Goal: Transaction & Acquisition: Purchase product/service

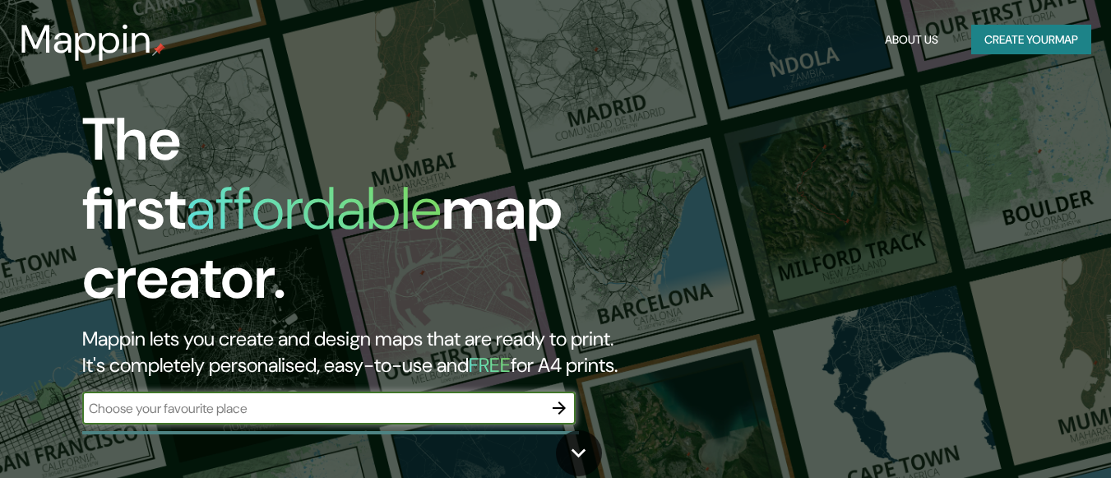
click at [516, 399] on input "text" at bounding box center [312, 408] width 460 height 19
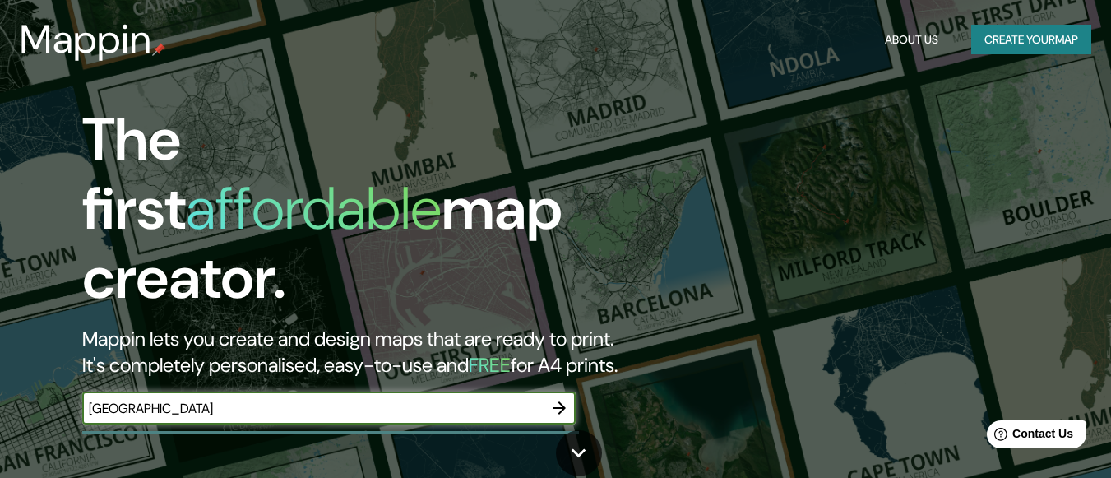
type input "monterrey"
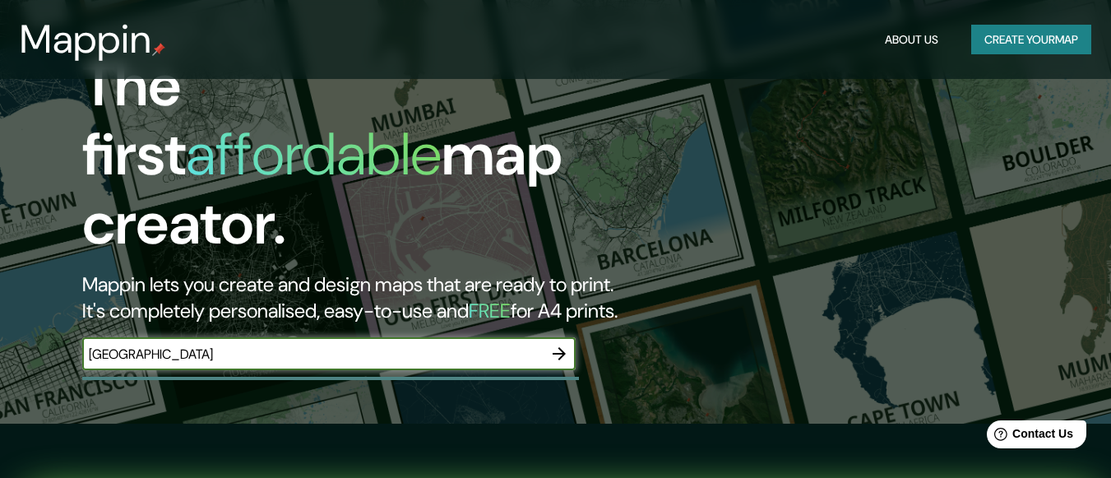
scroll to position [178, 0]
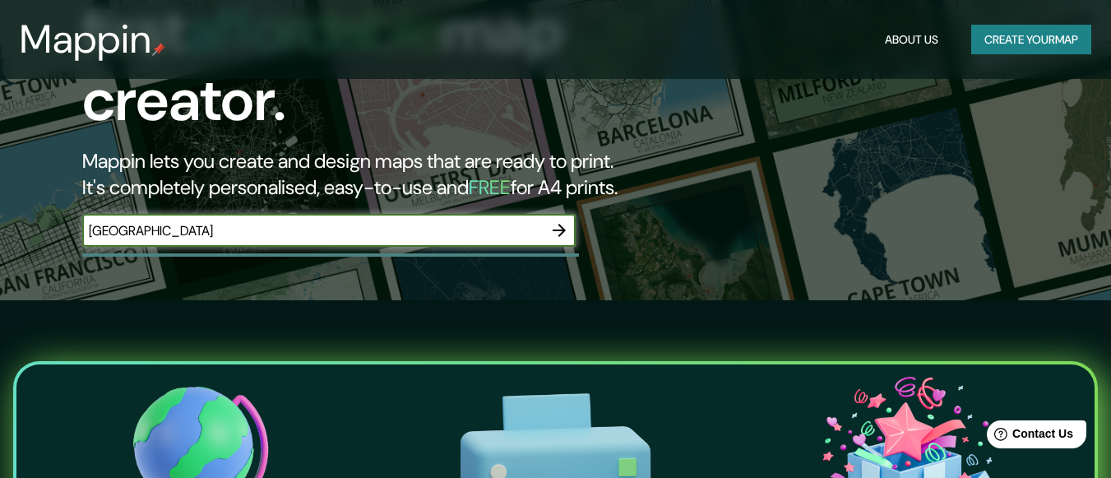
click at [564, 224] on icon "button" at bounding box center [558, 230] width 13 height 13
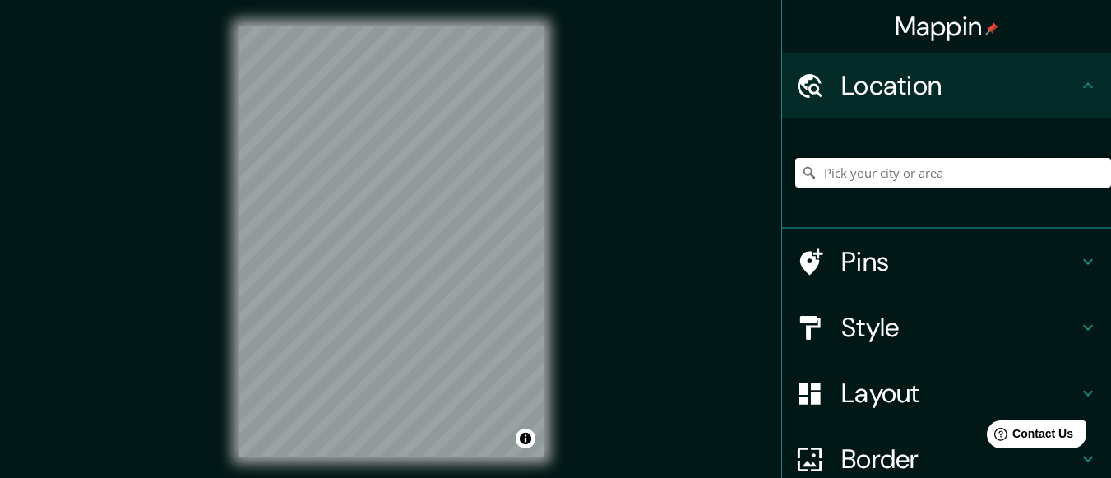
click at [871, 177] on input "Pick your city or area" at bounding box center [953, 173] width 316 height 30
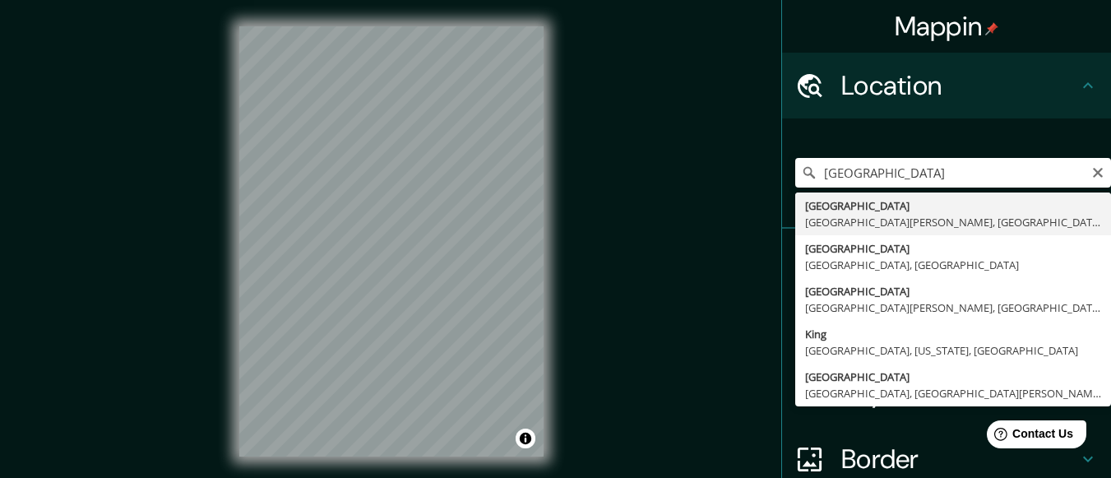
type input "[GEOGRAPHIC_DATA], [GEOGRAPHIC_DATA][PERSON_NAME], [GEOGRAPHIC_DATA]"
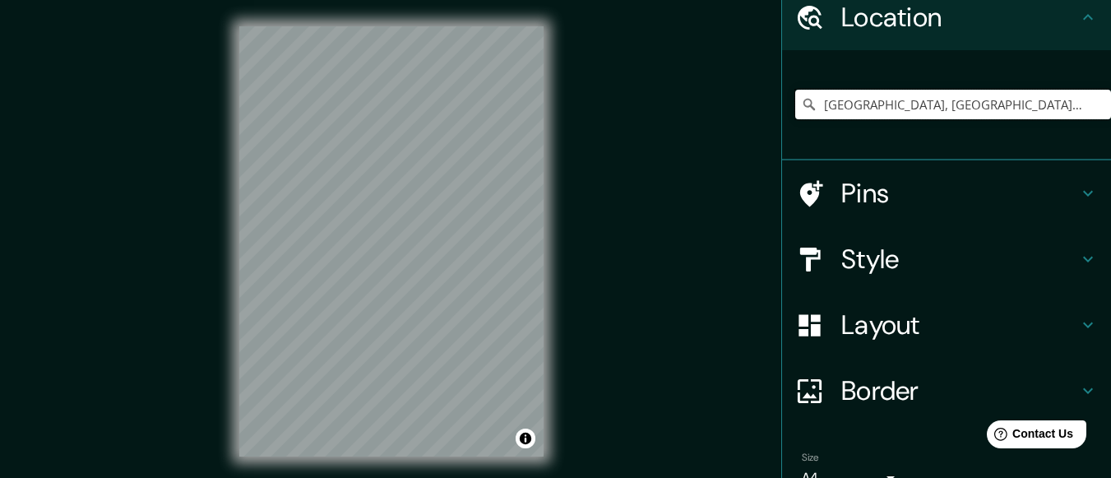
scroll to position [66, 0]
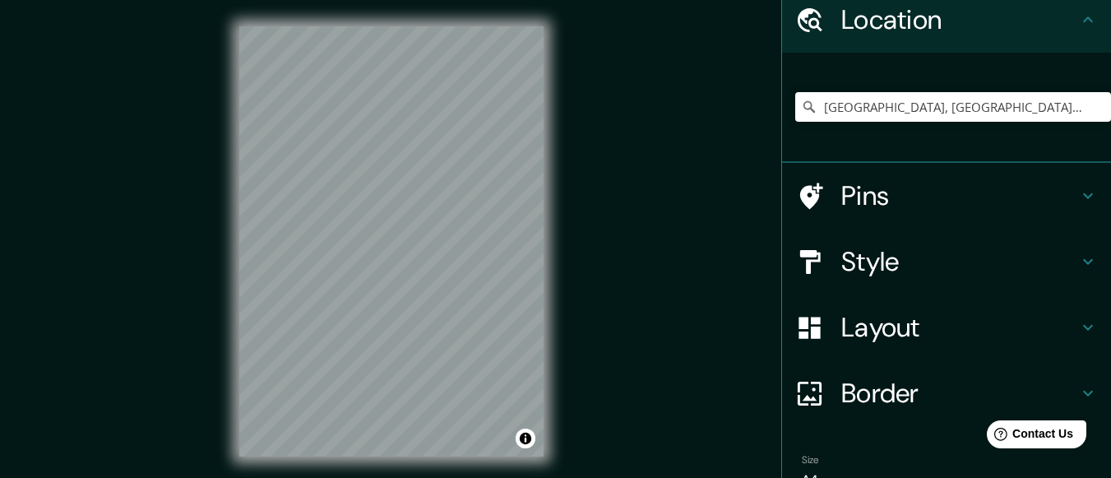
click at [952, 377] on h4 "Border" at bounding box center [959, 392] width 237 height 33
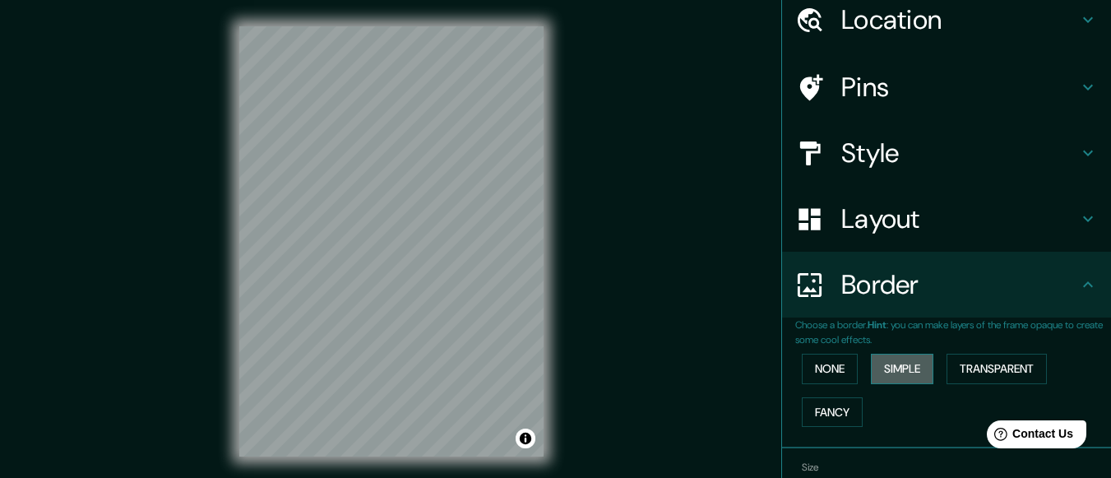
click at [893, 372] on button "Simple" at bounding box center [902, 368] width 62 height 30
click at [826, 372] on button "None" at bounding box center [829, 368] width 56 height 30
click at [894, 371] on button "Simple" at bounding box center [902, 368] width 62 height 30
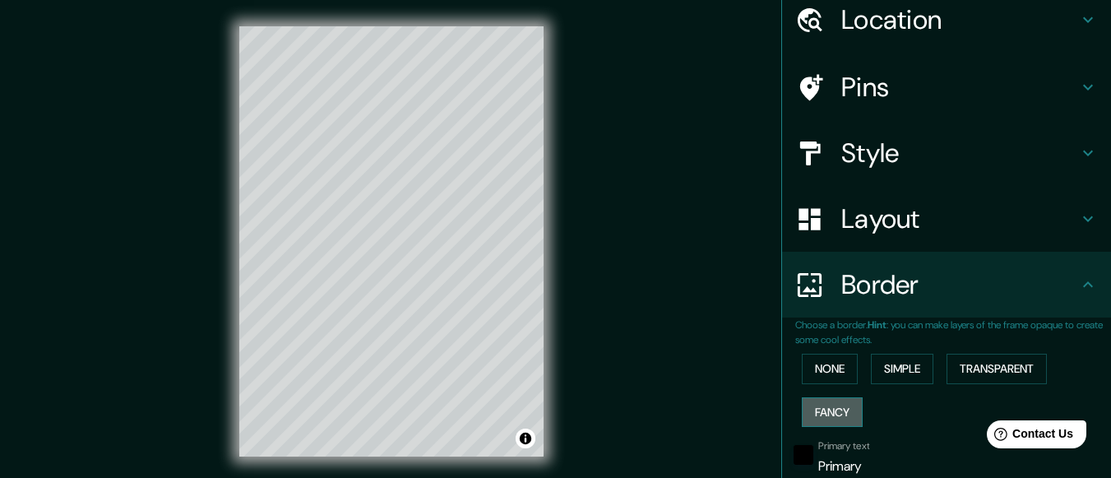
click at [837, 414] on button "Fancy" at bounding box center [831, 412] width 61 height 30
click at [1007, 357] on button "Transparent" at bounding box center [996, 368] width 100 height 30
click at [817, 419] on button "Fancy" at bounding box center [831, 412] width 61 height 30
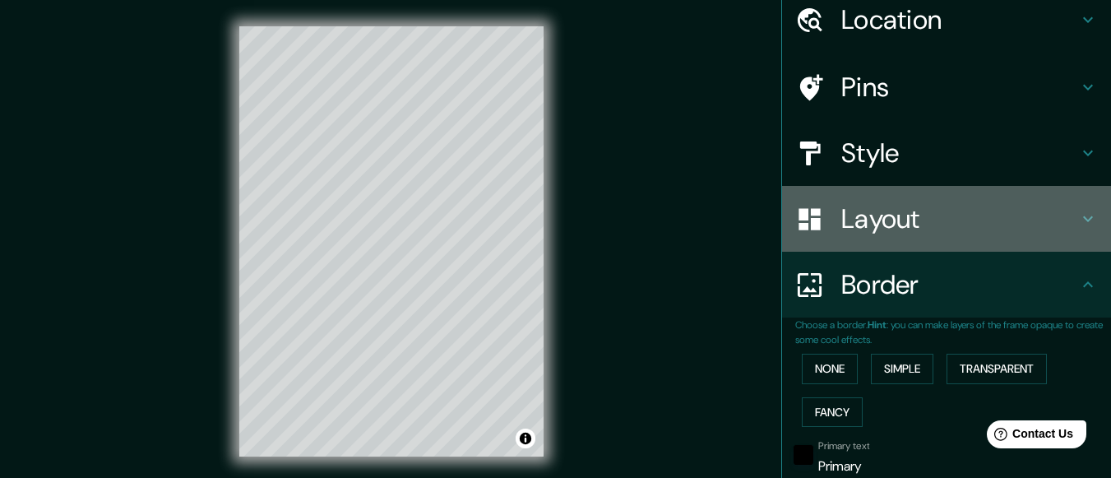
click at [908, 221] on h4 "Layout" at bounding box center [959, 218] width 237 height 33
type input "30"
type input "15"
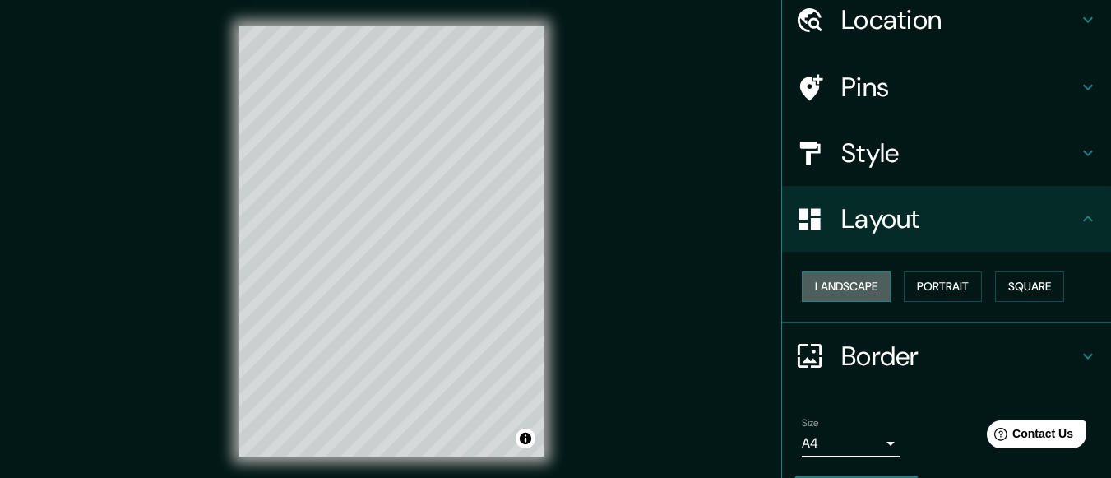
click at [839, 287] on button "Landscape" at bounding box center [845, 286] width 89 height 30
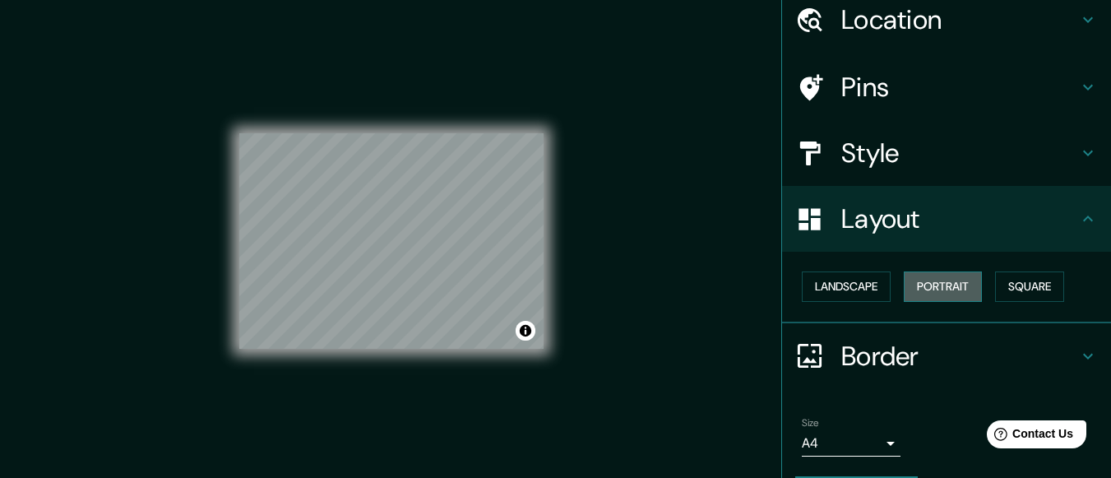
click at [922, 282] on button "Portrait" at bounding box center [942, 286] width 78 height 30
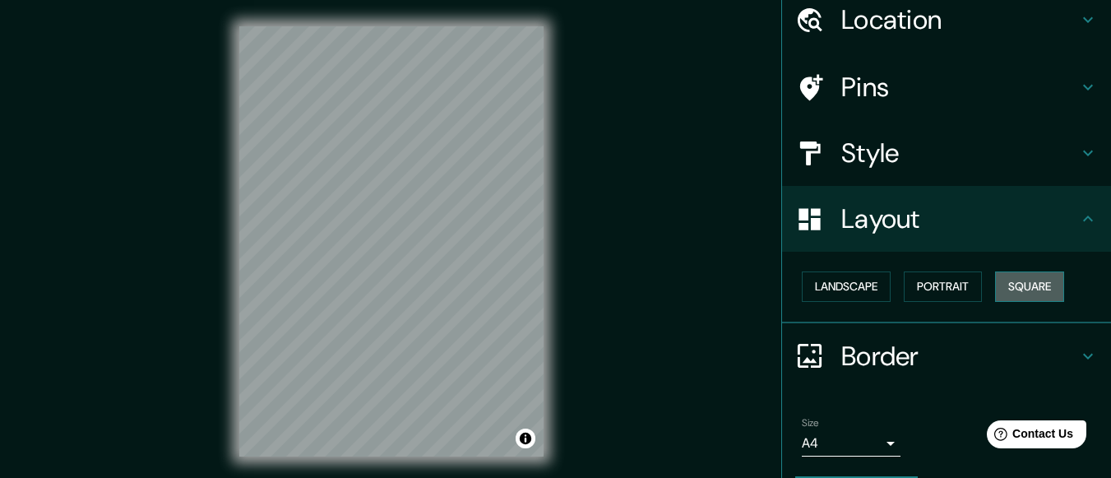
click at [1006, 282] on button "Square" at bounding box center [1029, 286] width 69 height 30
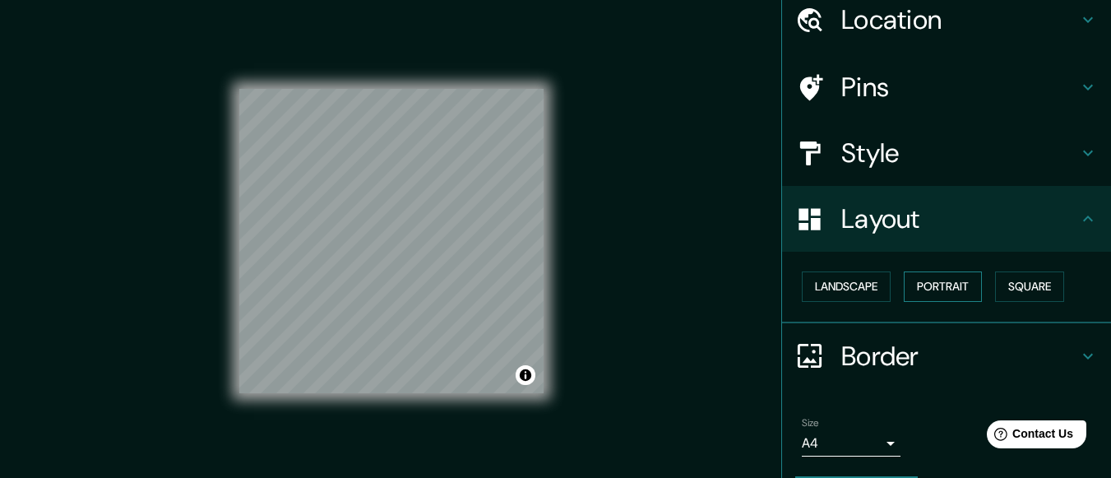
click at [937, 281] on button "Portrait" at bounding box center [942, 286] width 78 height 30
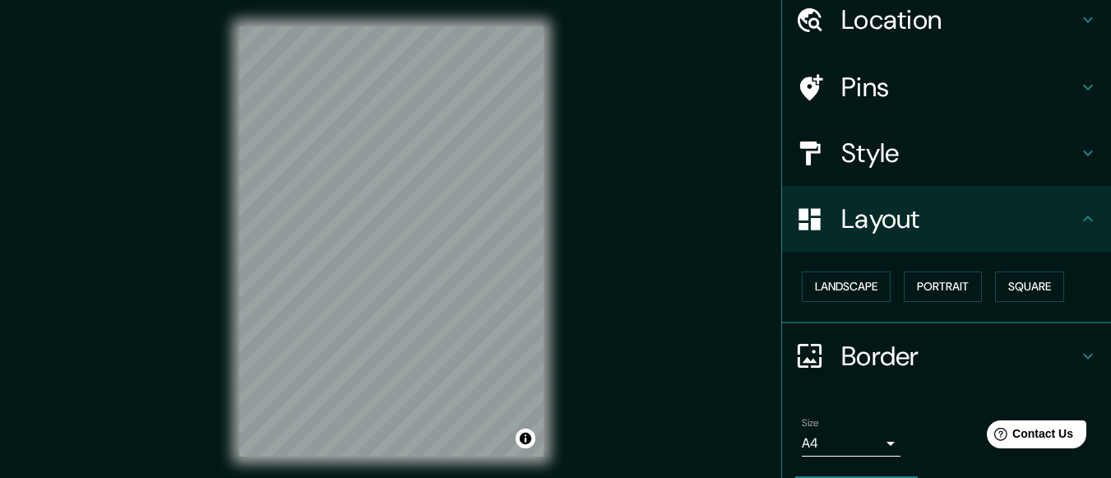
click at [916, 109] on div "Pins" at bounding box center [946, 87] width 329 height 66
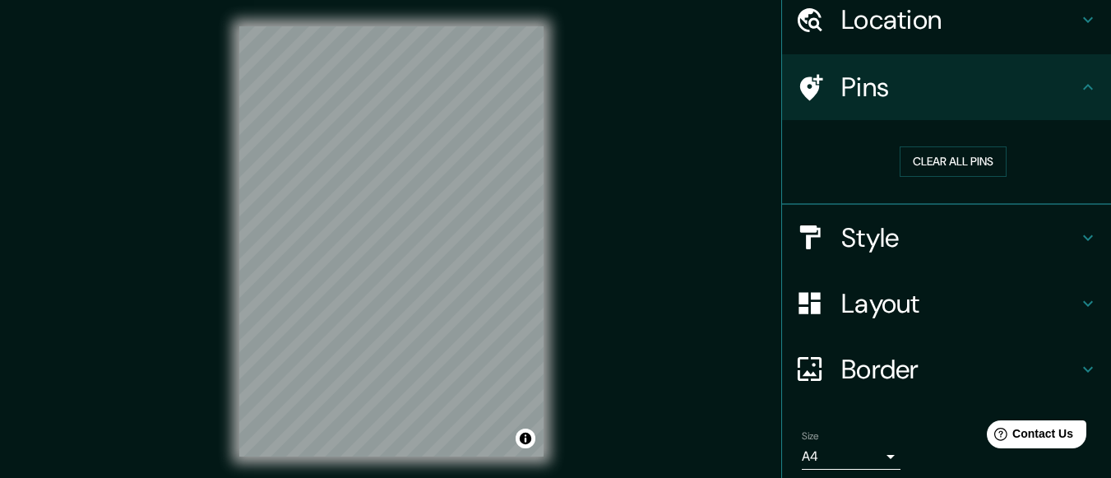
drag, startPoint x: 1097, startPoint y: 127, endPoint x: 1098, endPoint y: 58, distance: 69.1
click at [1098, 58] on div "Mappin Location Monterrey, Nuevo León, Mexico Pins Clear all pins Style Layout …" at bounding box center [946, 239] width 330 height 478
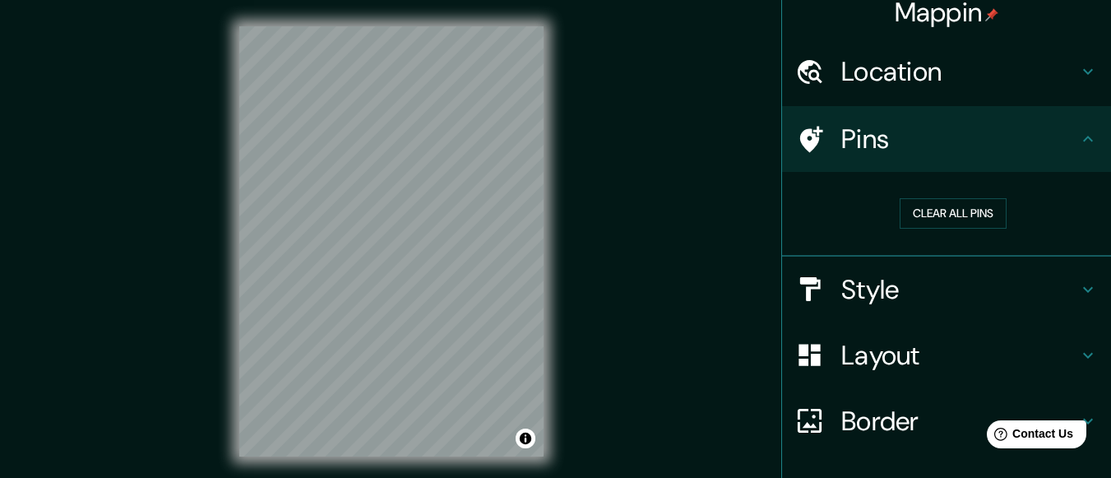
scroll to position [0, 0]
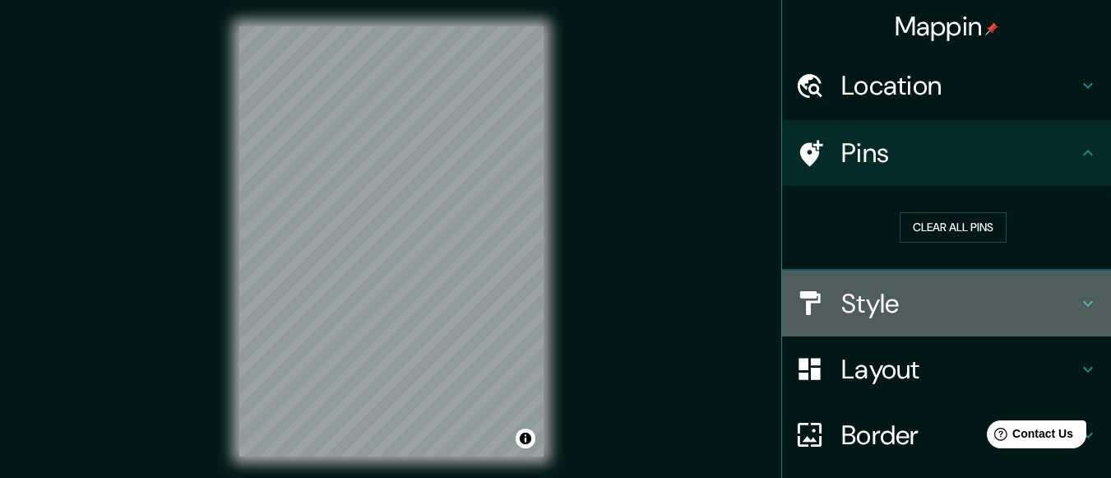
click at [907, 298] on h4 "Style" at bounding box center [959, 303] width 237 height 33
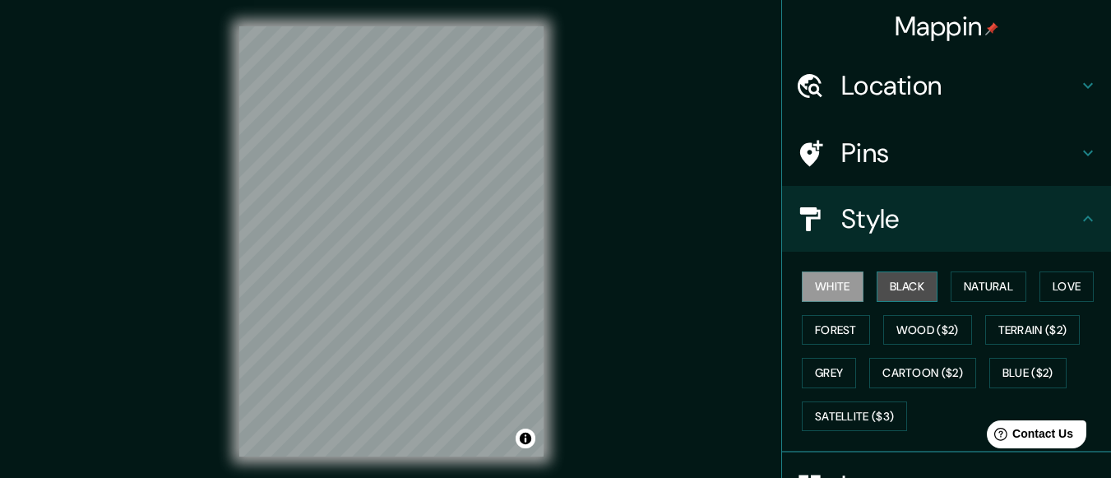
click at [917, 289] on button "Black" at bounding box center [907, 286] width 62 height 30
click at [811, 293] on button "White" at bounding box center [832, 286] width 62 height 30
click at [960, 289] on button "Natural" at bounding box center [988, 286] width 76 height 30
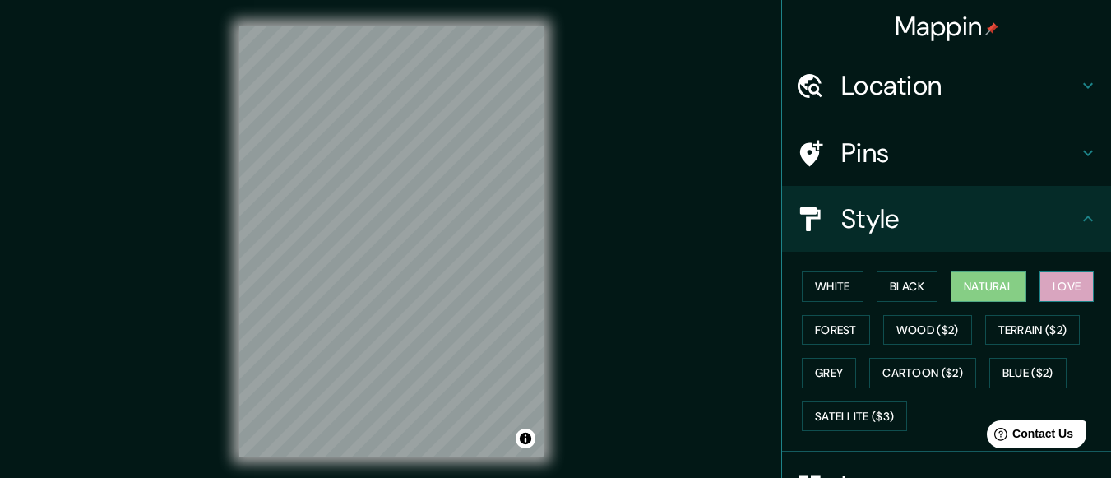
click at [1061, 299] on button "Love" at bounding box center [1066, 286] width 54 height 30
click at [837, 326] on button "Forest" at bounding box center [835, 330] width 68 height 30
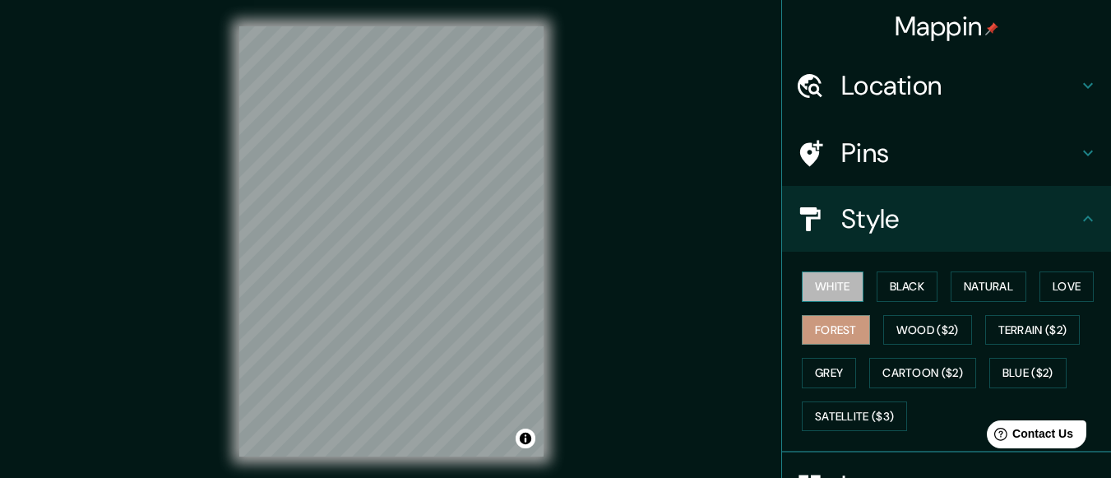
click at [801, 277] on button "White" at bounding box center [832, 286] width 62 height 30
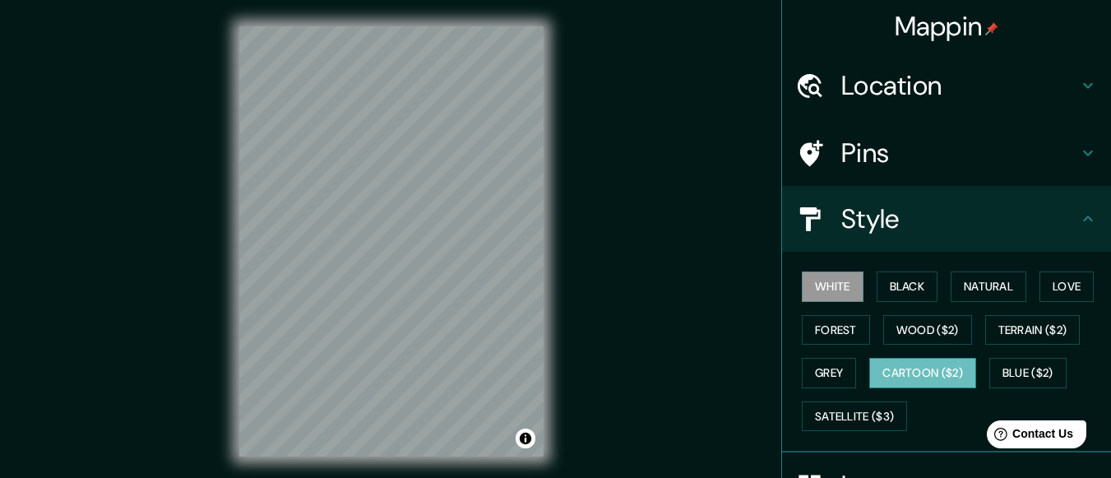
click at [921, 367] on button "Cartoon ($2)" at bounding box center [922, 373] width 107 height 30
click at [821, 274] on button "White" at bounding box center [832, 286] width 62 height 30
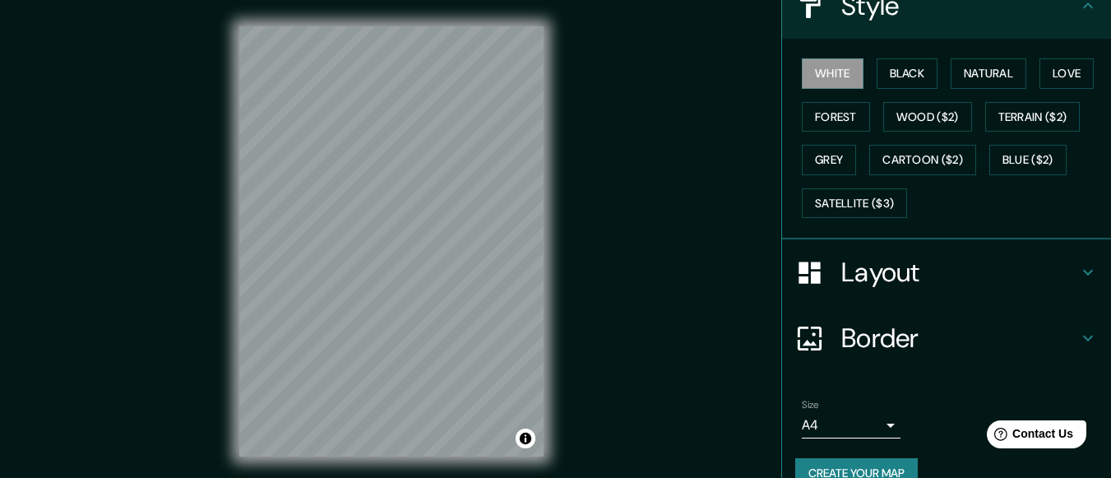
scroll to position [211, 0]
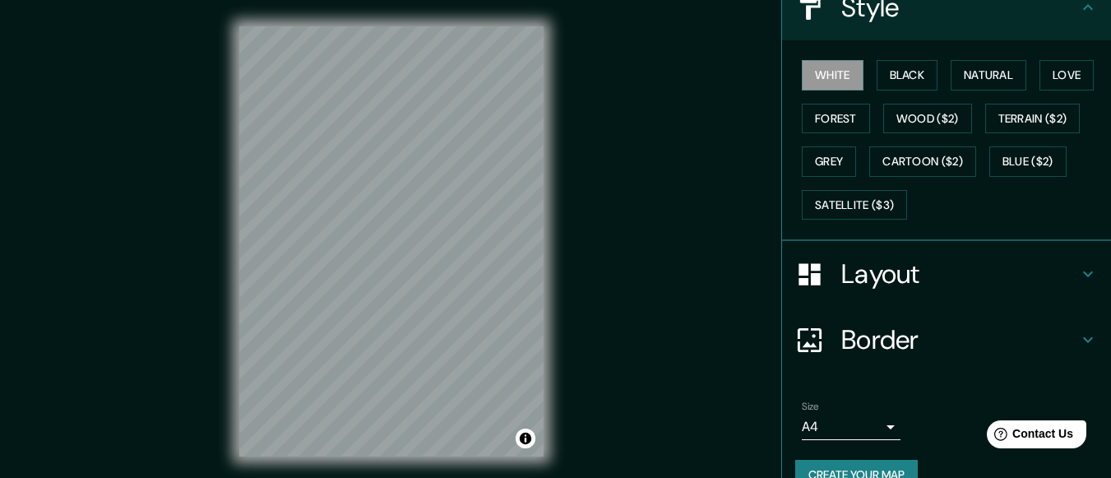
click at [973, 261] on h4 "Layout" at bounding box center [959, 273] width 237 height 33
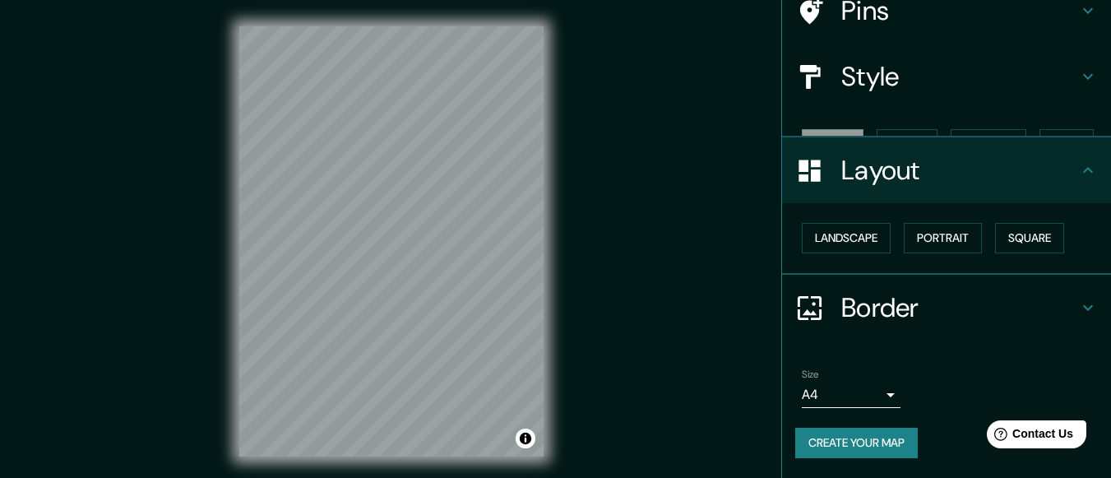
scroll to position [113, 0]
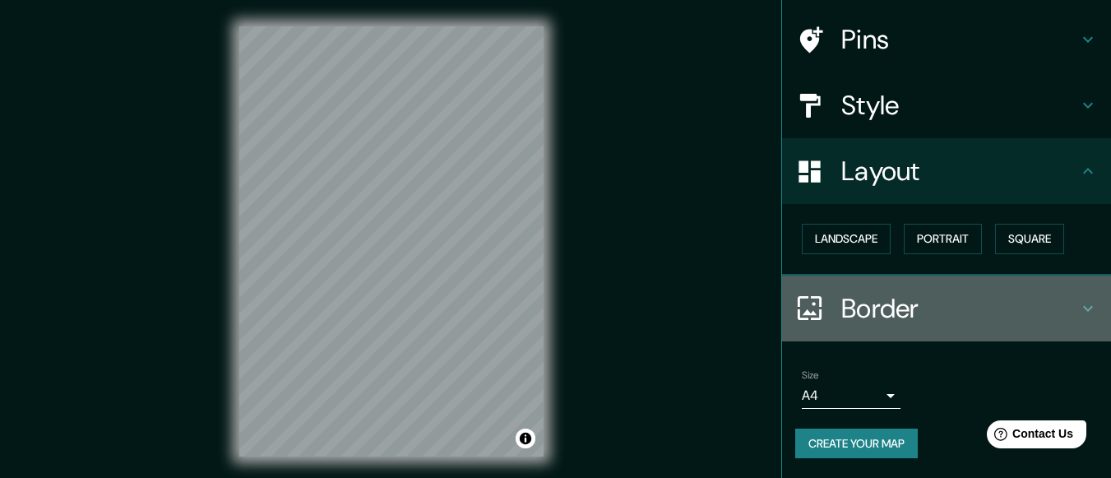
click at [924, 338] on div "Border" at bounding box center [946, 308] width 329 height 66
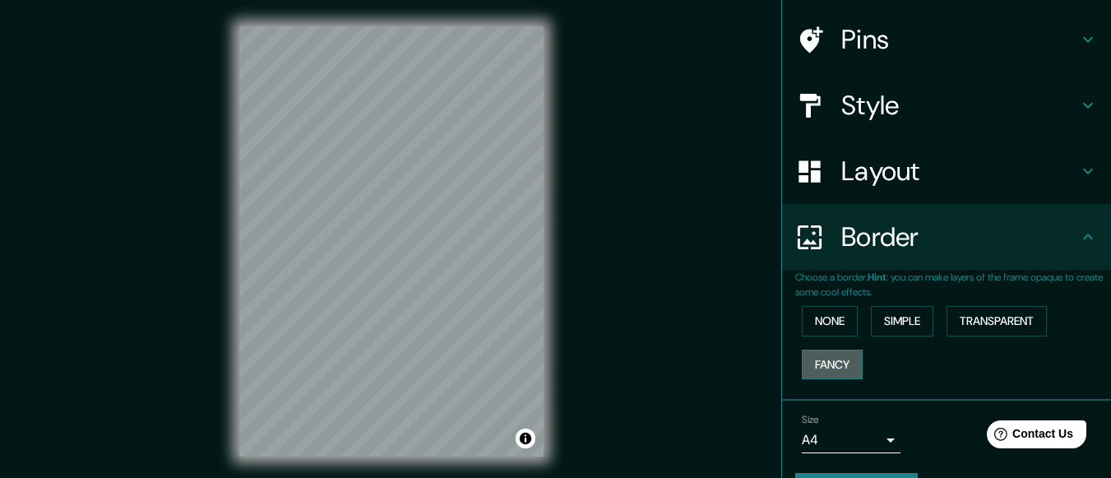
click at [806, 360] on button "Fancy" at bounding box center [831, 364] width 61 height 30
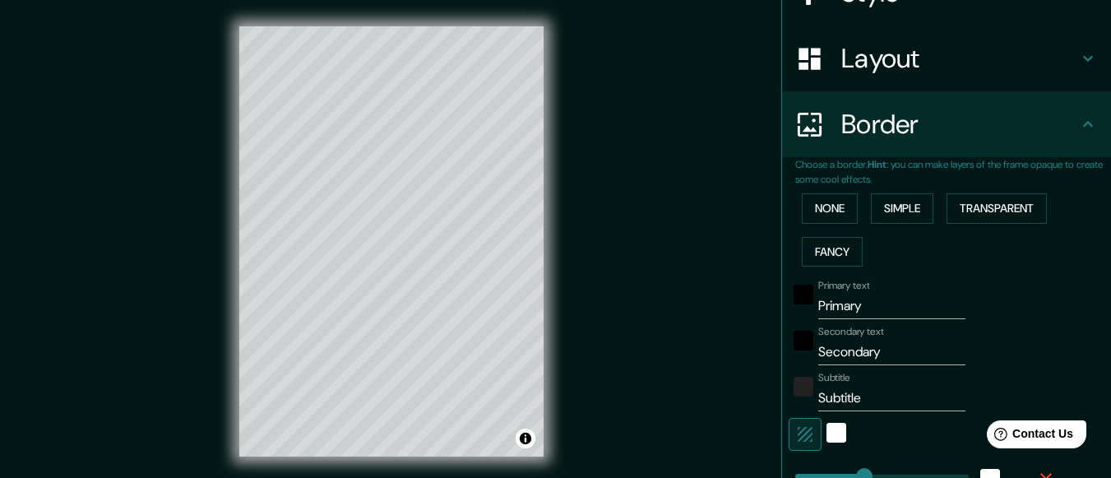
scroll to position [233, 0]
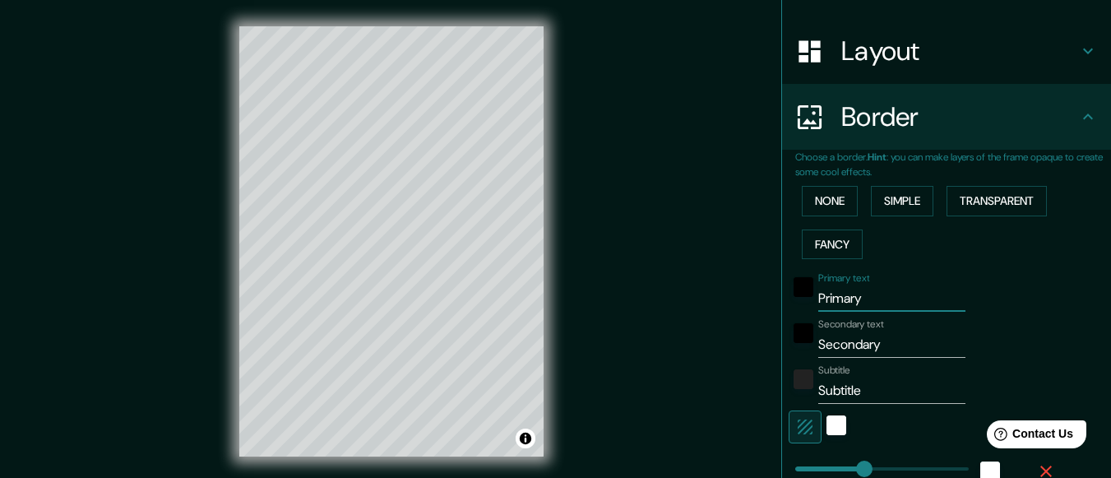
click at [865, 293] on input "Primary" at bounding box center [891, 298] width 147 height 26
type input "MONT"
type input "30"
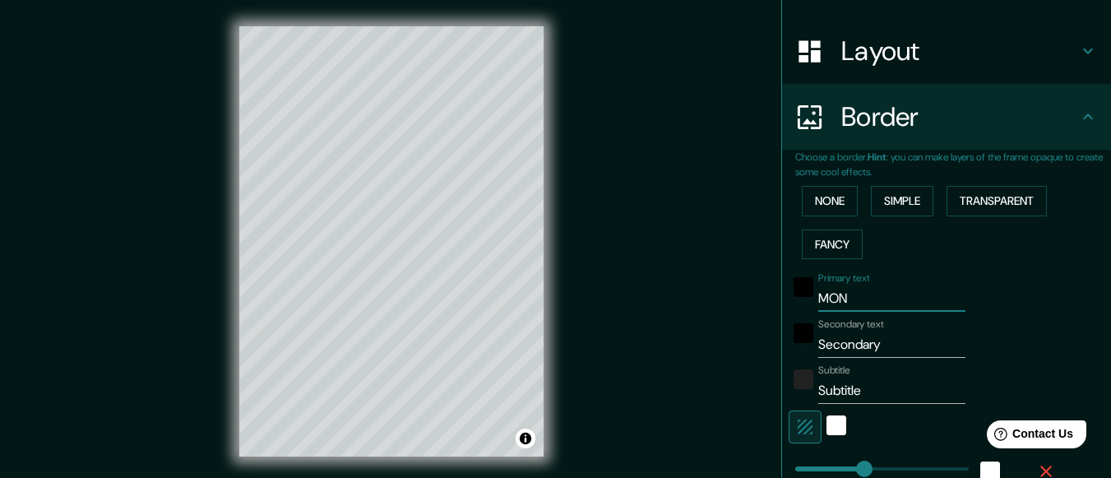
type input "30"
type input "15"
type input "[GEOGRAPHIC_DATA]"
type input "30"
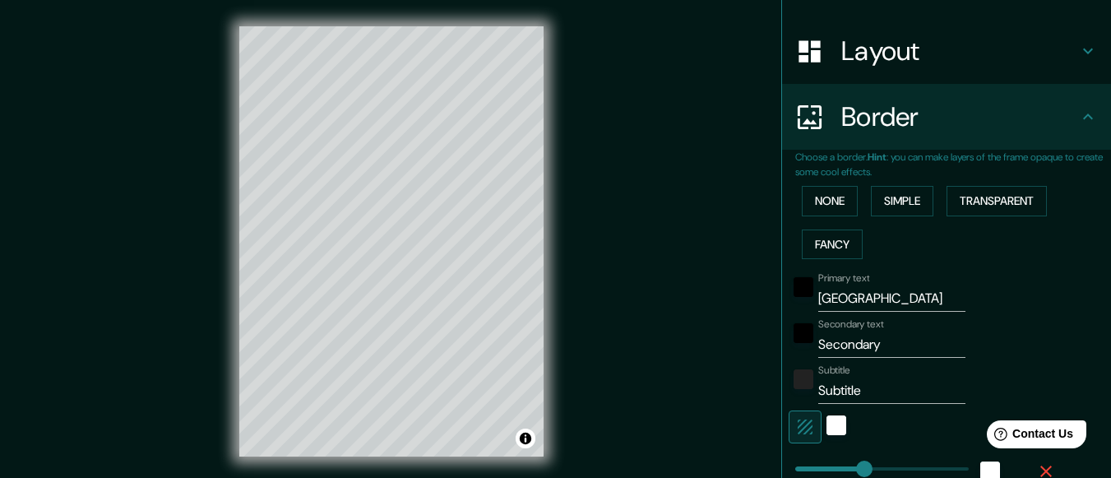
type input "15"
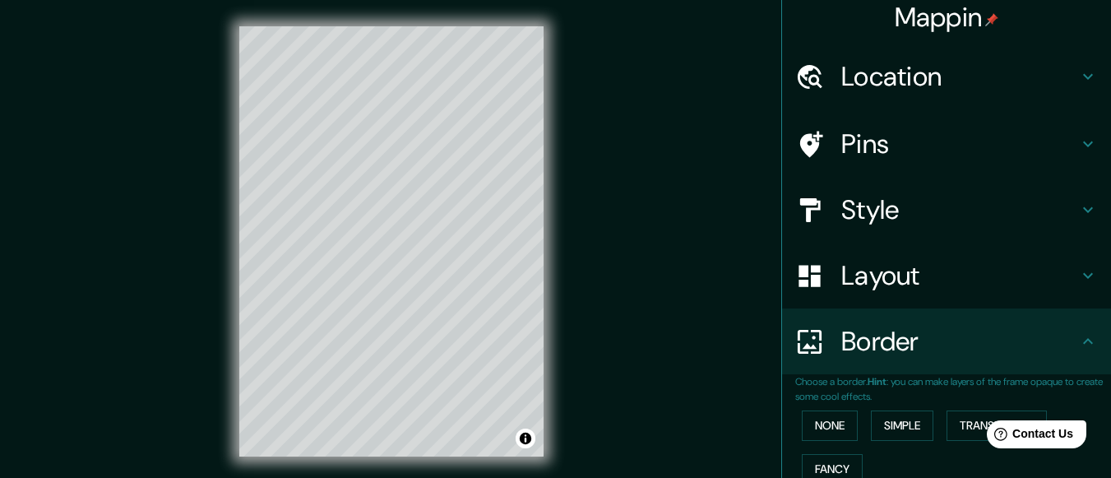
scroll to position [0, 0]
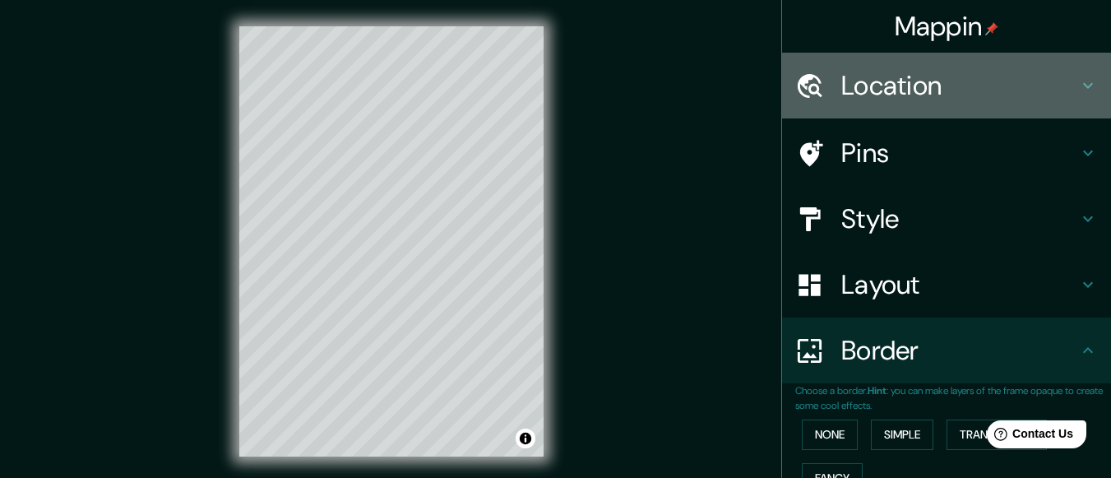
click at [976, 102] on div "Location" at bounding box center [946, 86] width 329 height 66
type input "30"
type input "15"
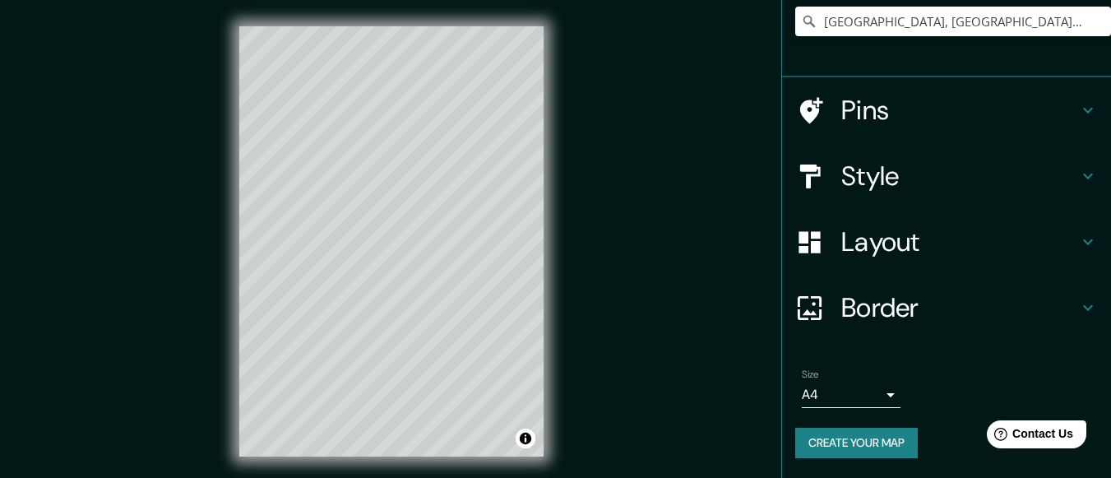
scroll to position [31, 0]
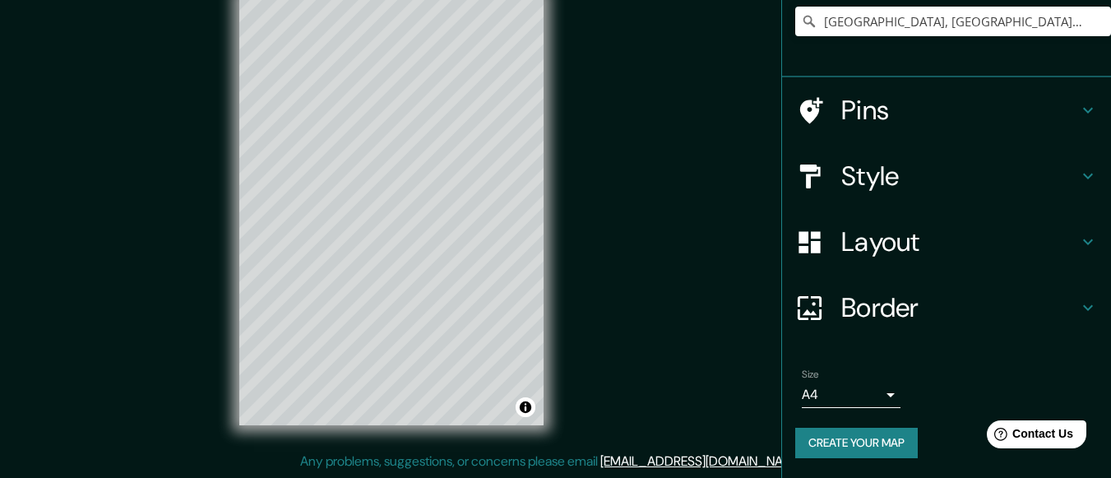
click at [858, 388] on body "Mappin Location Monterrey, Nuevo León, Mexico Pins Style Layout Border Choose a…" at bounding box center [555, 208] width 1111 height 478
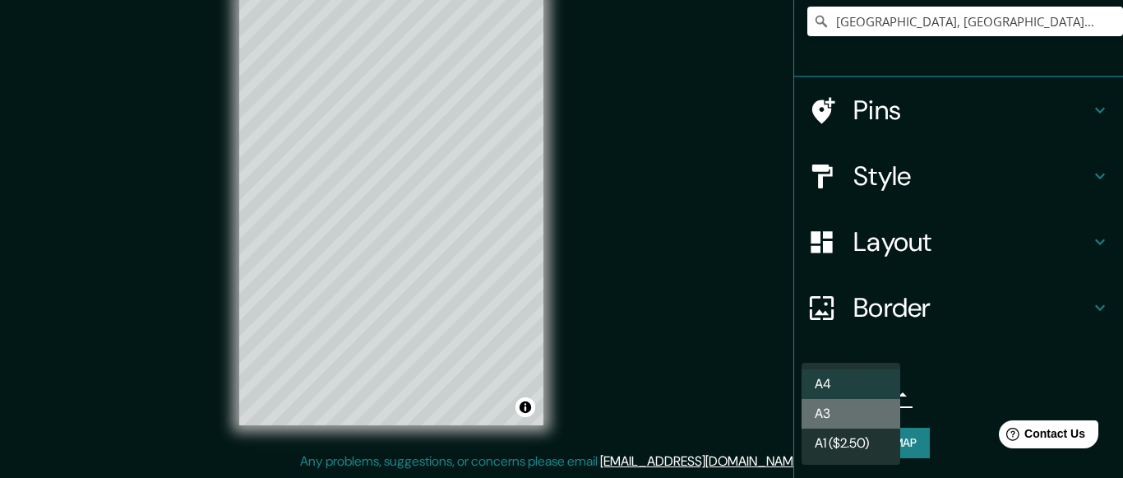
click at [851, 400] on li "A3" at bounding box center [850, 414] width 99 height 30
type input "a4"
click at [849, 387] on body "Mappin Location Monterrey, Nuevo León, Mexico Pins Style Layout Border Choose a…" at bounding box center [561, 208] width 1123 height 478
click at [946, 193] on div at bounding box center [561, 239] width 1123 height 478
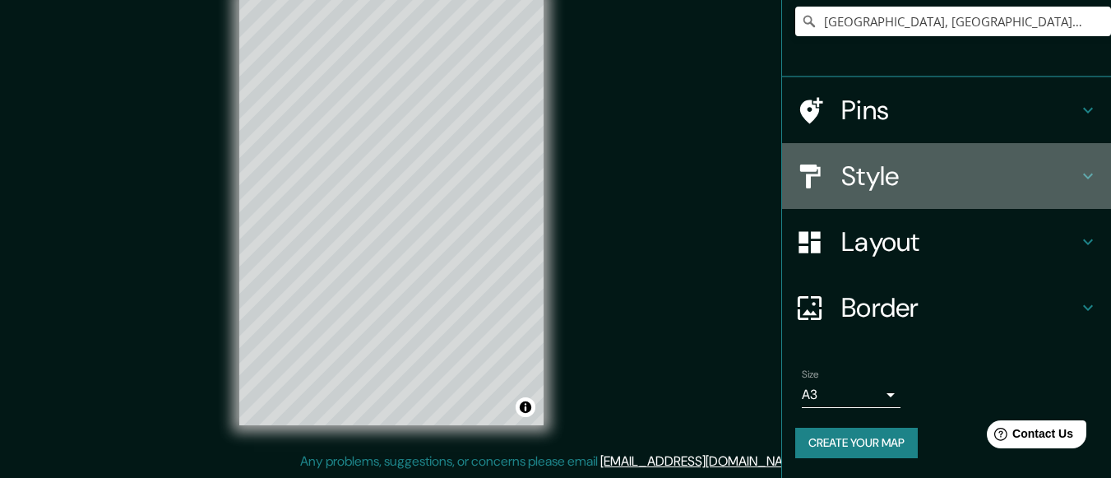
click at [972, 180] on h4 "Style" at bounding box center [959, 175] width 237 height 33
type input "30"
type input "15"
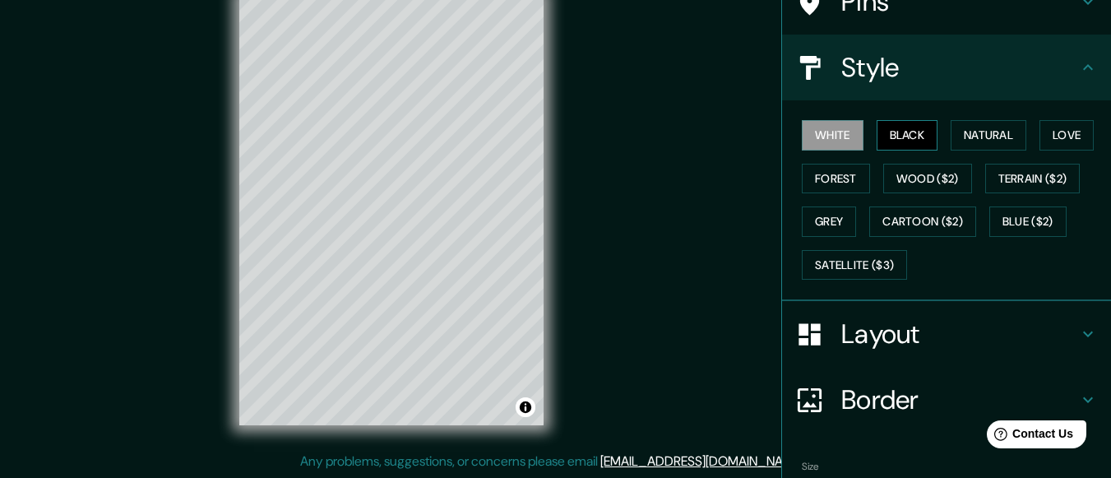
click at [901, 141] on button "Black" at bounding box center [907, 135] width 62 height 30
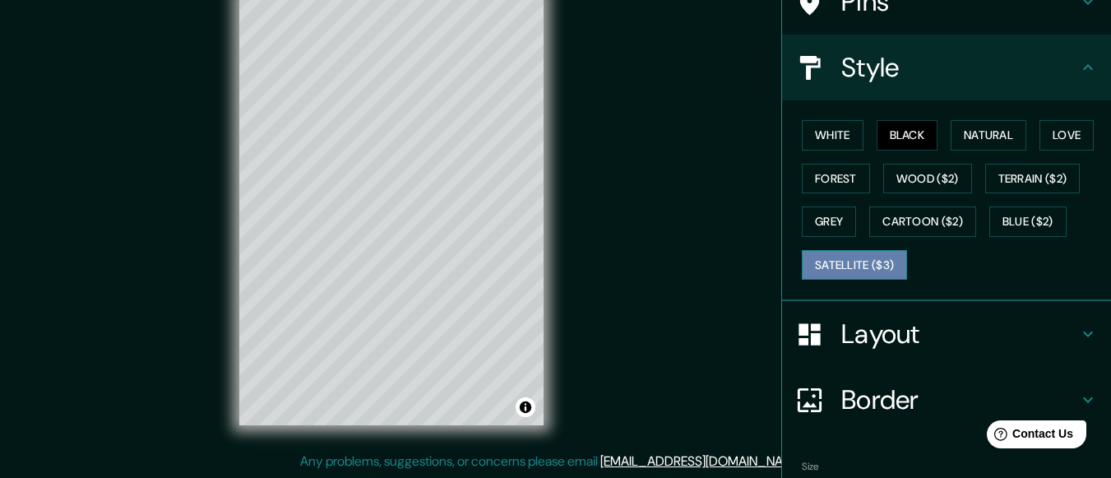
click at [832, 258] on button "Satellite ($3)" at bounding box center [853, 265] width 105 height 30
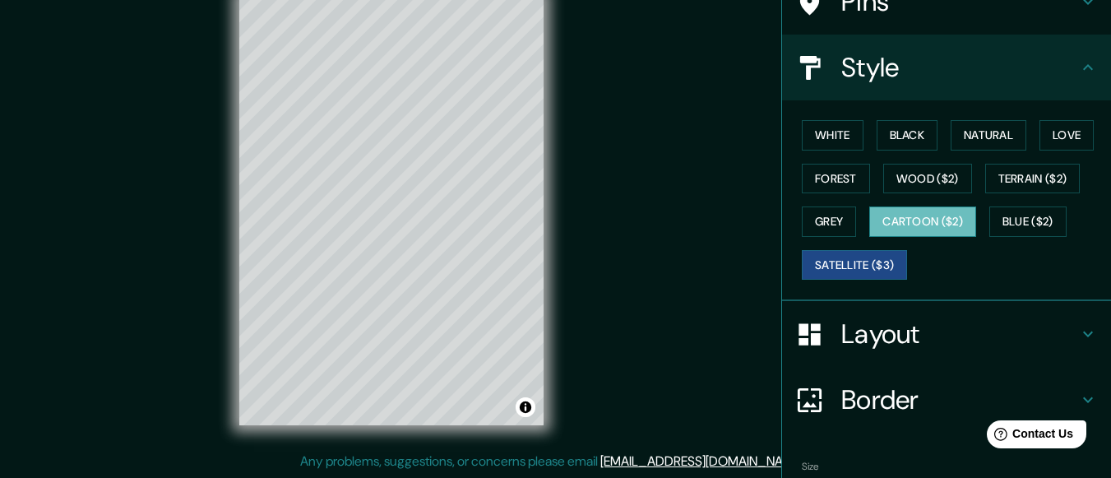
click at [935, 219] on button "Cartoon ($2)" at bounding box center [922, 221] width 107 height 30
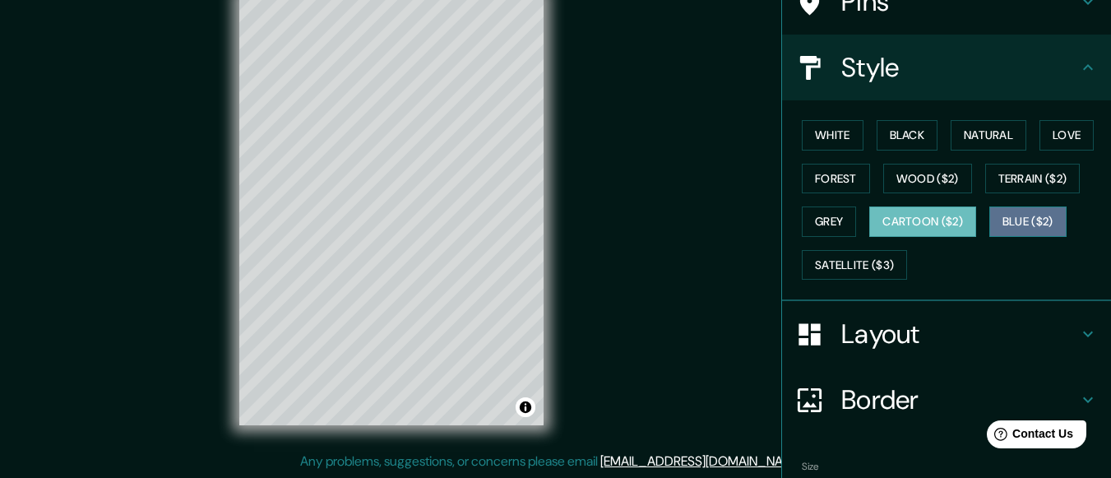
click at [1033, 218] on button "Blue ($2)" at bounding box center [1027, 221] width 77 height 30
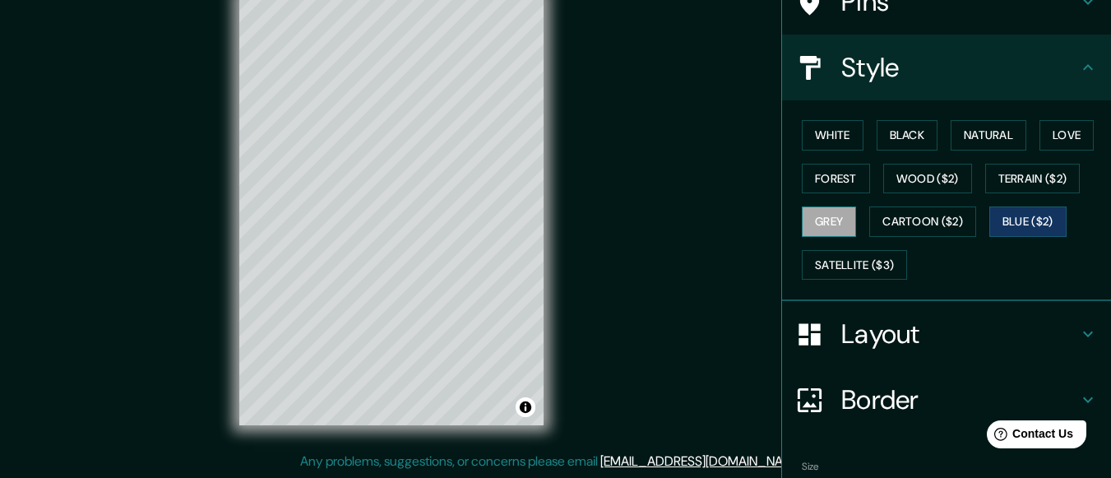
click at [822, 218] on button "Grey" at bounding box center [828, 221] width 54 height 30
click at [830, 128] on button "White" at bounding box center [832, 135] width 62 height 30
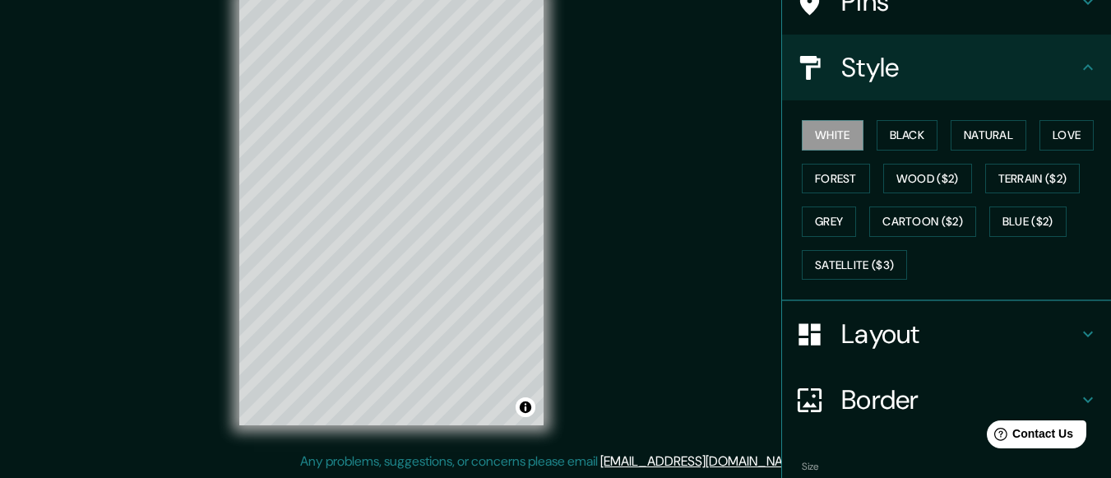
scroll to position [243, 0]
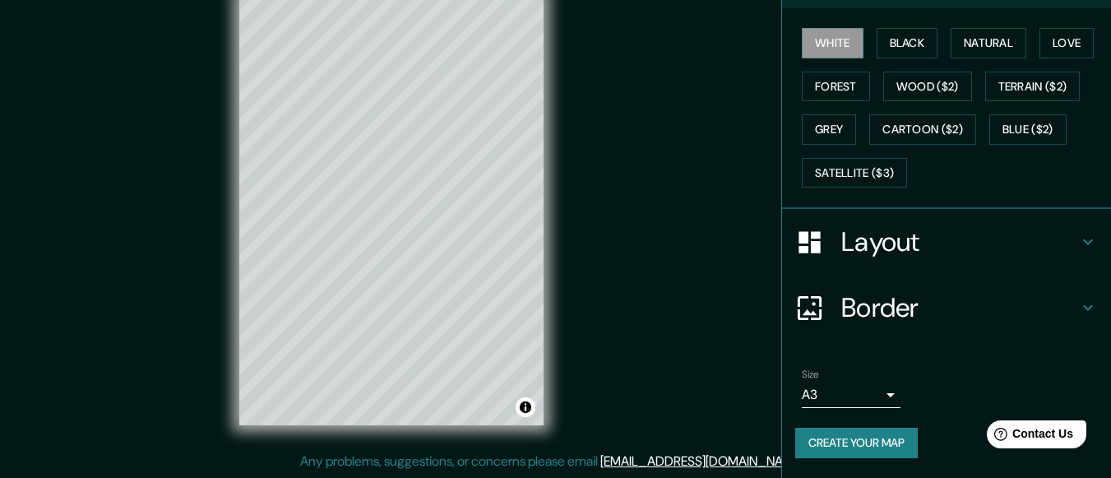
click at [1056, 308] on h4 "Border" at bounding box center [959, 307] width 237 height 33
type input "30"
type input "15"
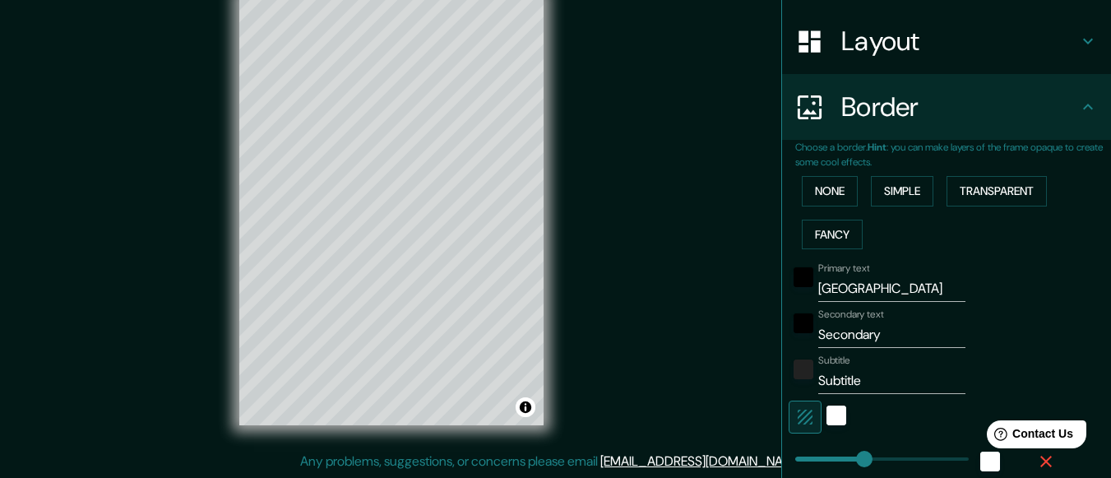
click at [1046, 265] on div "Choose a border. Hint : you can make layers of the frame opaque to create some …" at bounding box center [953, 390] width 316 height 501
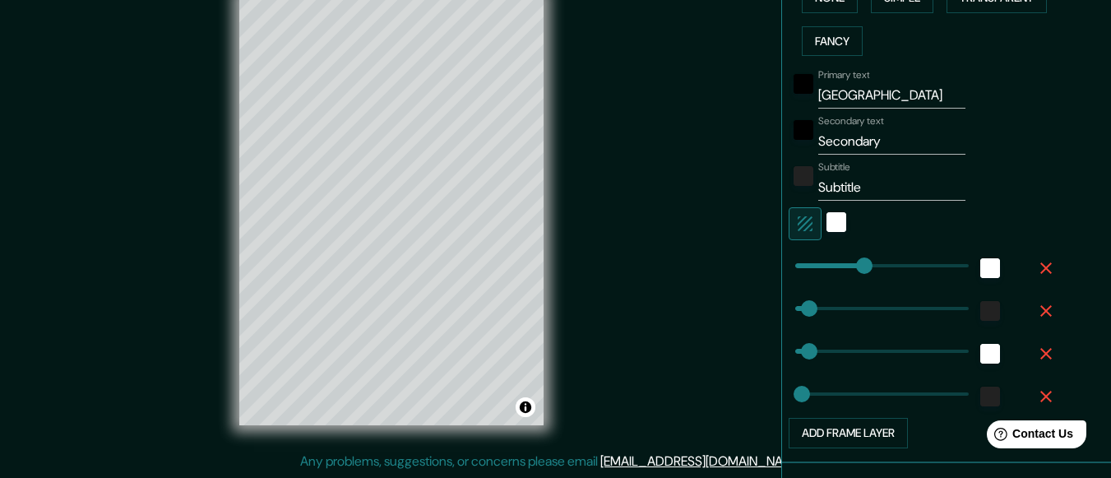
scroll to position [429, 0]
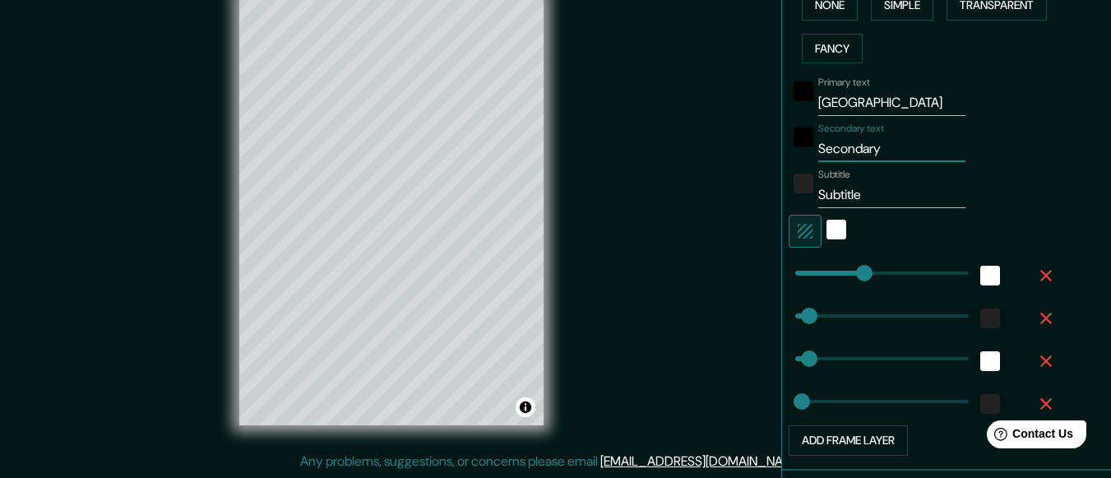
click at [869, 143] on input "Secondary" at bounding box center [891, 149] width 147 height 26
type input "MEXIC"
type input "30"
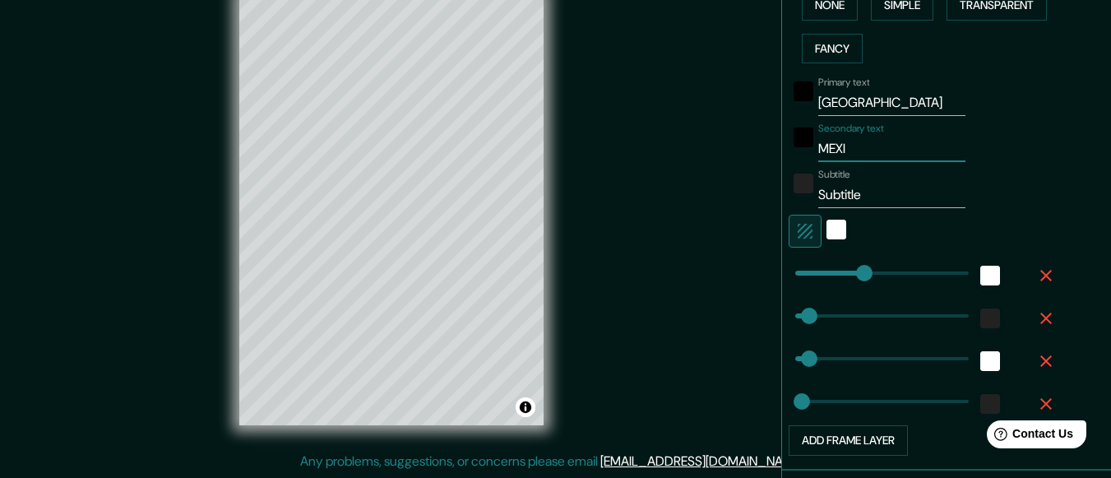
type input "15"
type input "[GEOGRAPHIC_DATA]"
type input "30"
type input "15"
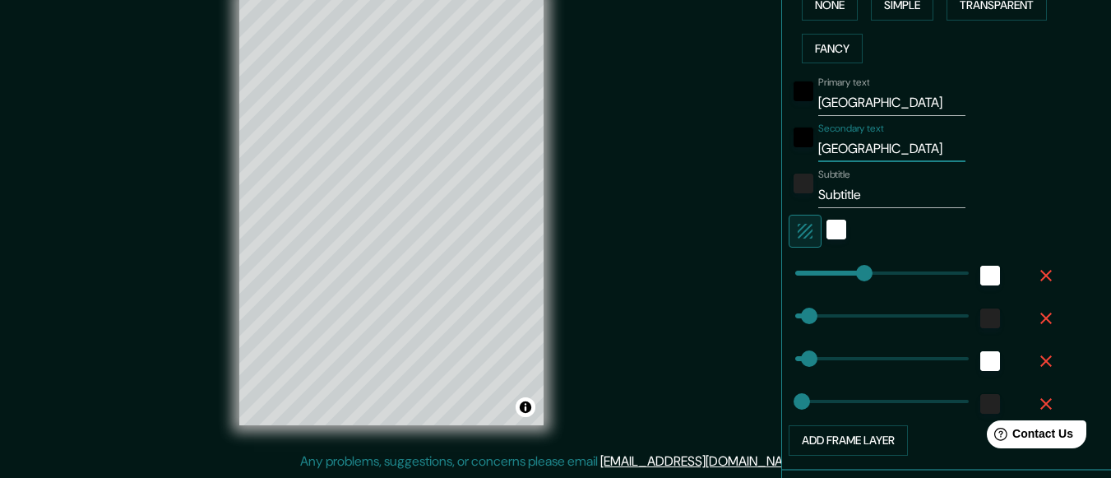
type input "[GEOGRAPHIC_DATA]"
click at [818, 107] on input "[GEOGRAPHIC_DATA]" at bounding box center [891, 103] width 147 height 26
type input "M ONTERREY"
type input "30"
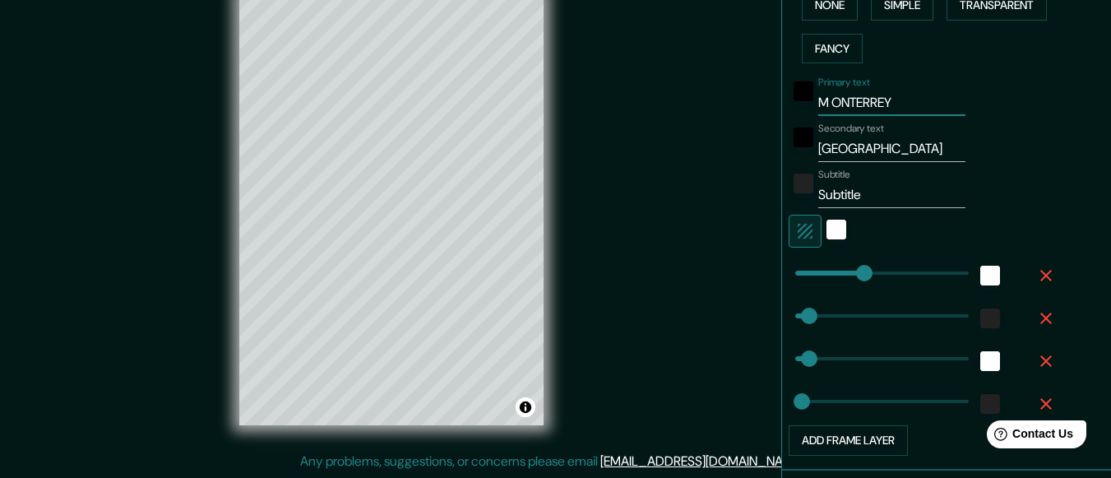
type input "15"
click at [832, 104] on input "M ONTERREY" at bounding box center [891, 103] width 147 height 26
type input "M O NTERREY"
type input "30"
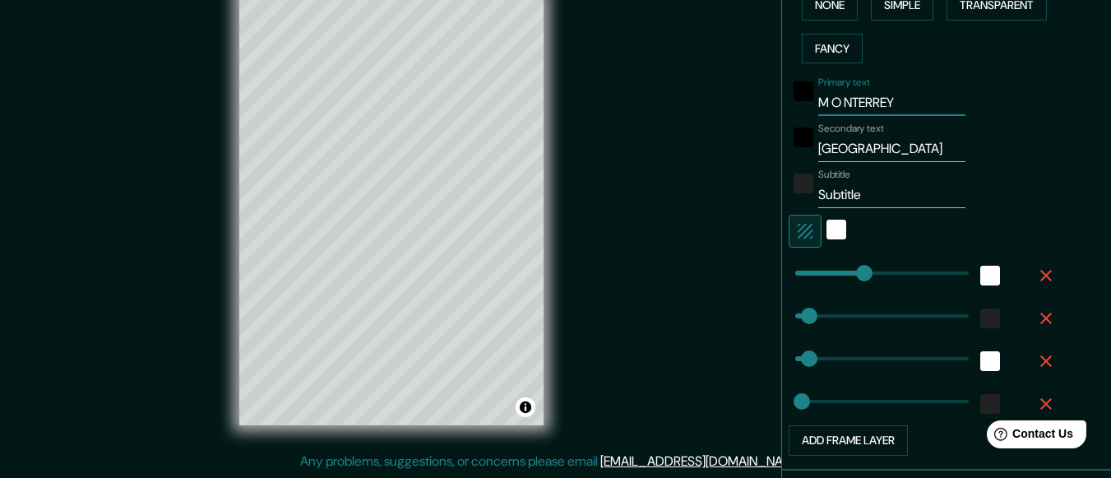
type input "15"
type input "M O N TERREY"
type input "30"
type input "15"
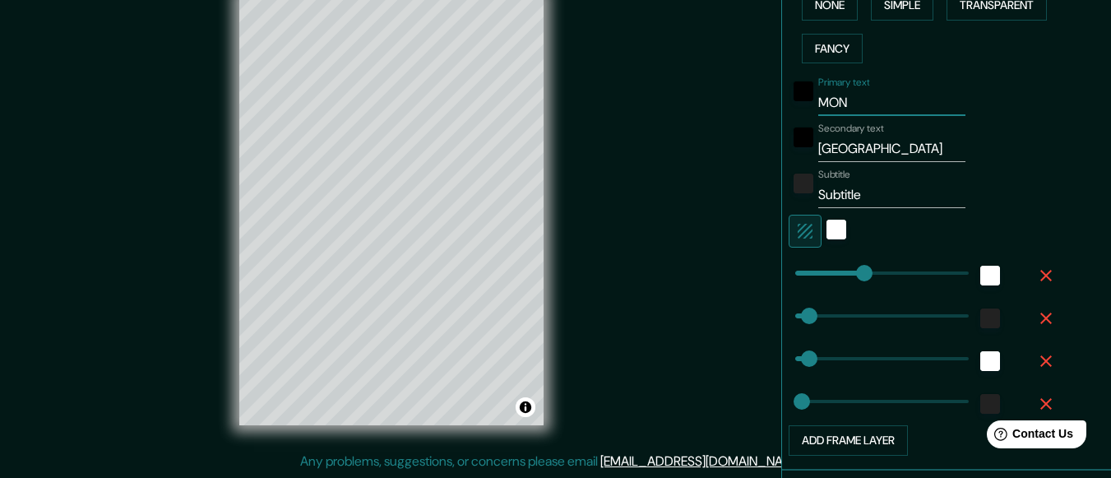
type input "MONT"
type input "30"
type input "15"
type input "[GEOGRAPHIC_DATA]"
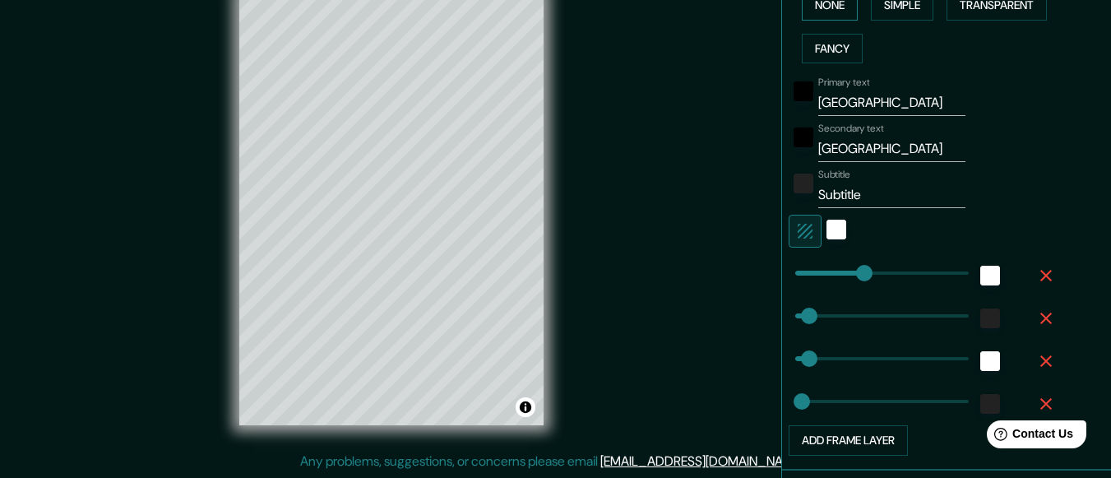
type input "30"
type input "15"
click at [872, 190] on input "Subtitle" at bounding box center [891, 195] width 147 height 26
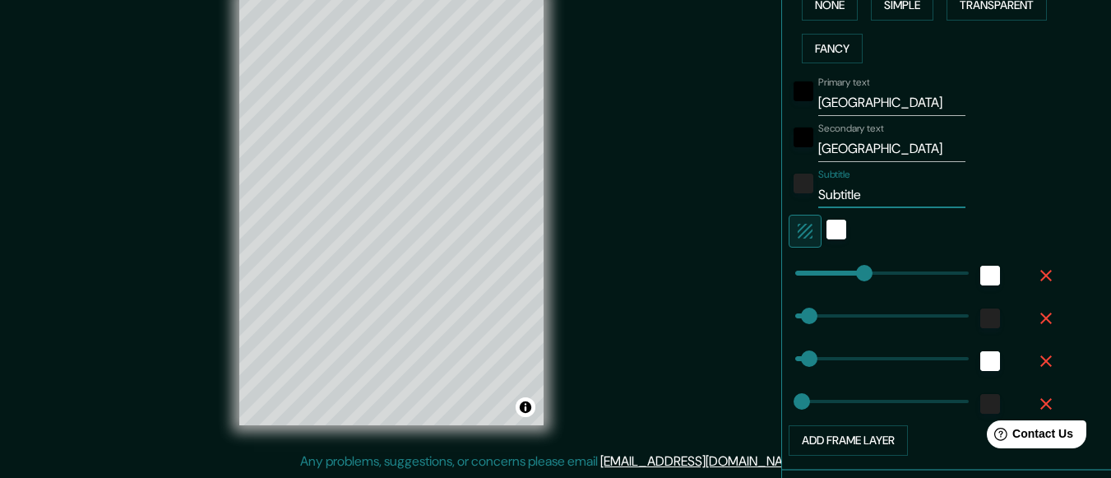
click at [872, 190] on input "Subtitle" at bounding box center [891, 195] width 147 height 26
paste input "25°40′17″N 100°18′31″O"
type input "25°40′17″N 100°18′31″O"
type input "30"
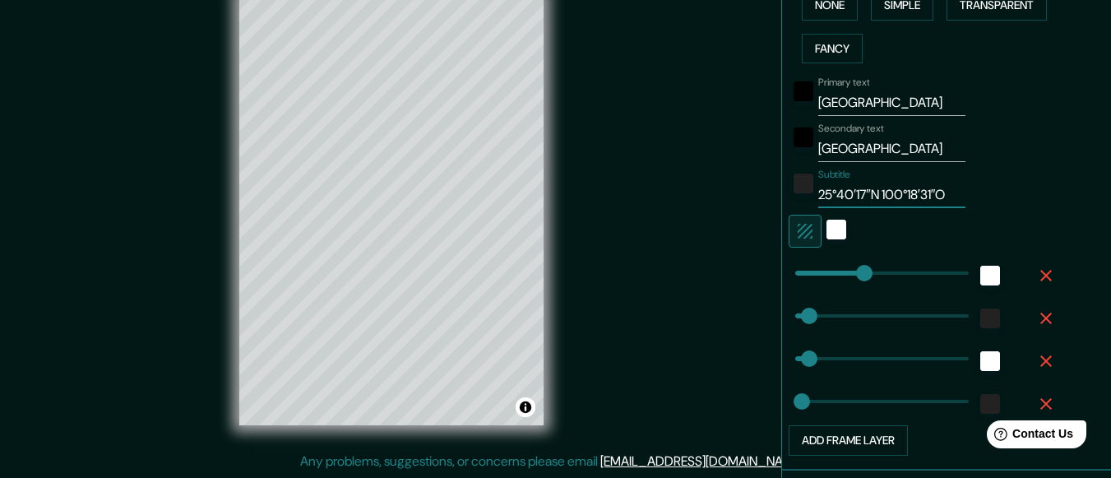
type input "15"
type input "25°40′17″N 100°18′31″O"
click at [898, 150] on input "[GEOGRAPHIC_DATA]" at bounding box center [891, 149] width 147 height 26
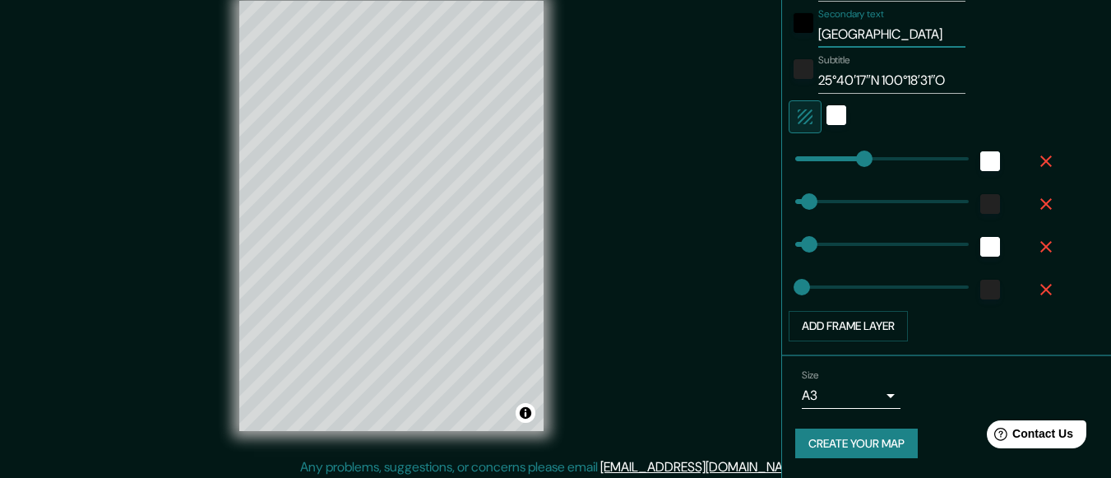
scroll to position [31, 0]
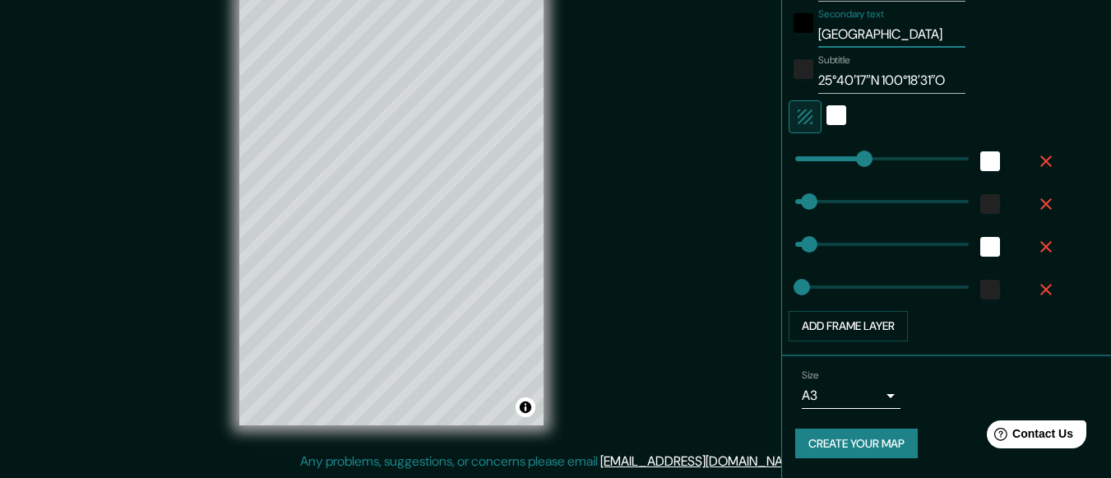
type input "30"
click at [854, 392] on body "Mappin Location Monterrey, Nuevo León, Mexico Pins Style Layout Border Choose a…" at bounding box center [555, 208] width 1111 height 478
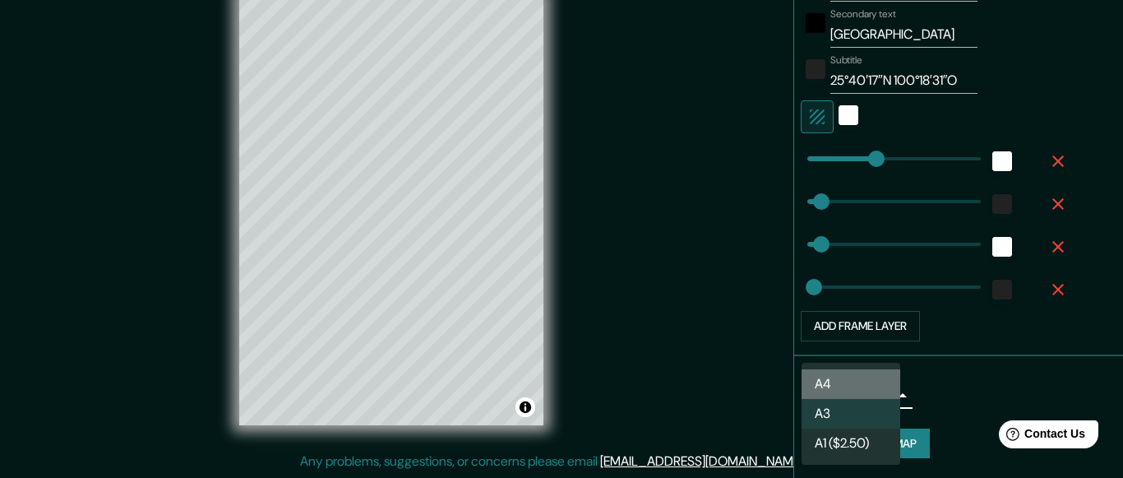
click at [843, 376] on li "A4" at bounding box center [850, 384] width 99 height 30
type input "single"
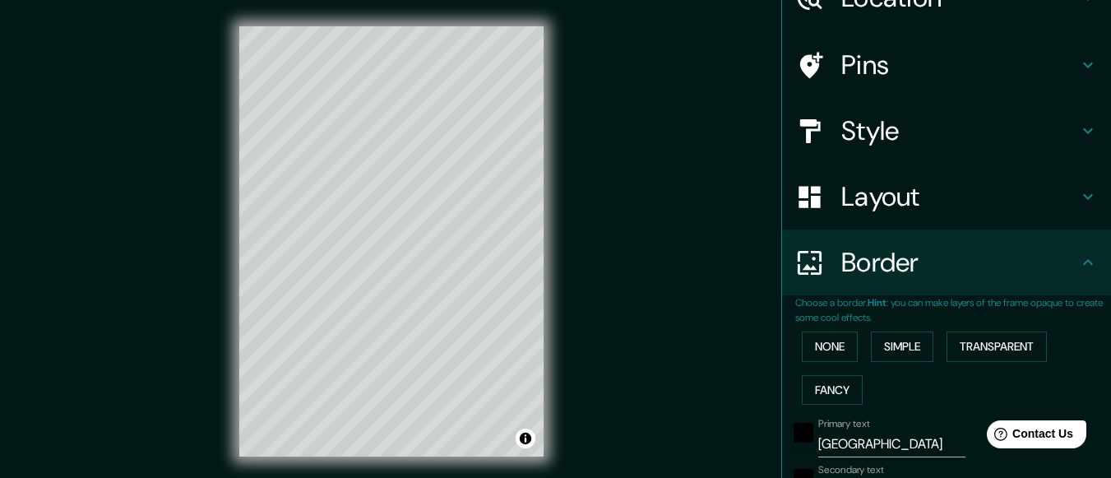
scroll to position [0, 0]
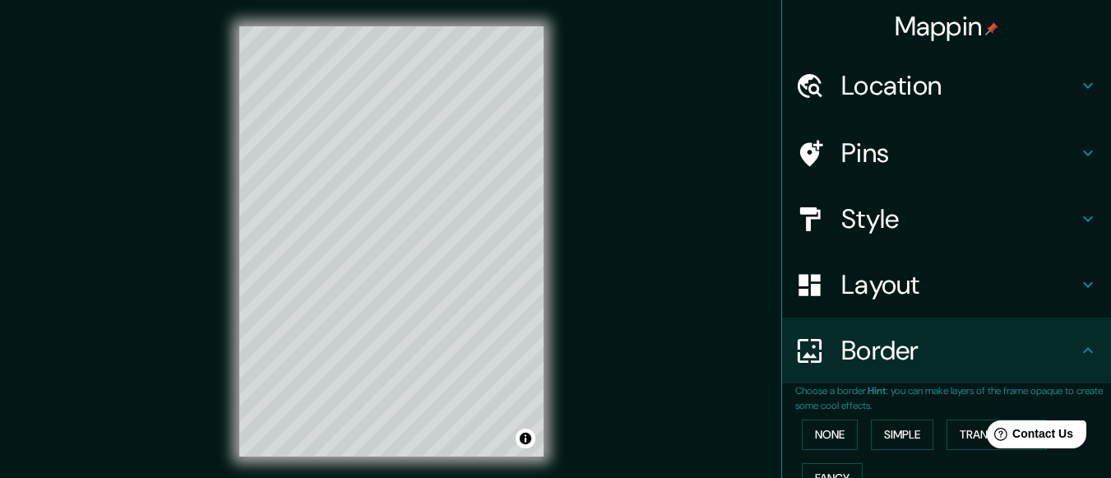
click at [938, 163] on h4 "Pins" at bounding box center [959, 152] width 237 height 33
type input "30"
type input "15"
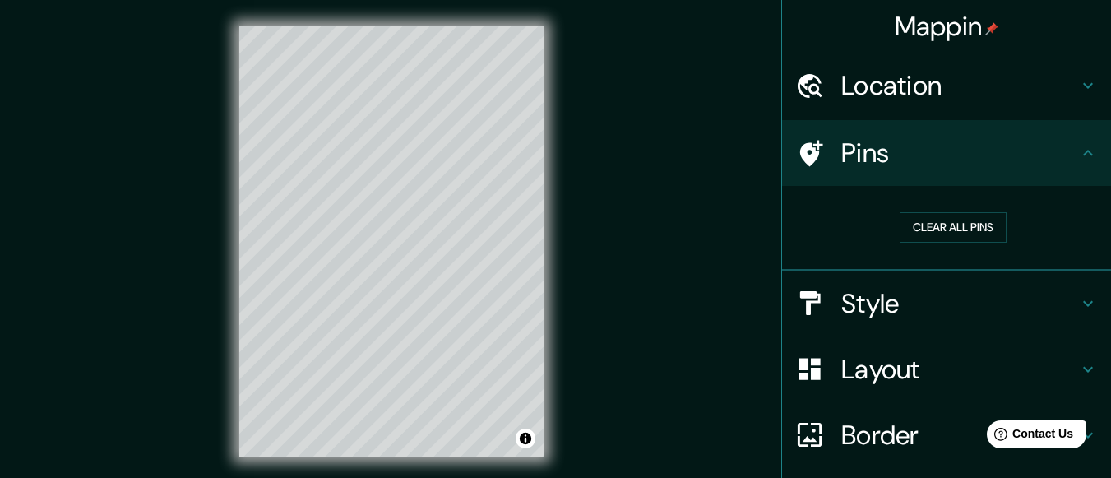
click at [800, 155] on icon at bounding box center [811, 153] width 23 height 26
click at [933, 225] on button "Clear all pins" at bounding box center [952, 227] width 107 height 30
click at [1078, 152] on icon at bounding box center [1088, 153] width 20 height 20
click at [958, 372] on h4 "Layout" at bounding box center [959, 369] width 237 height 33
type input "30"
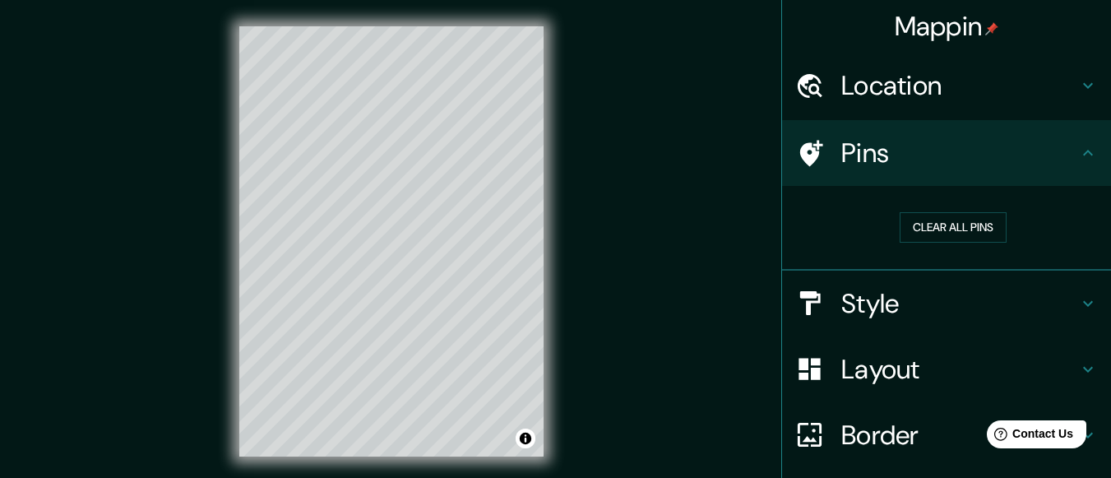
type input "30"
type input "15"
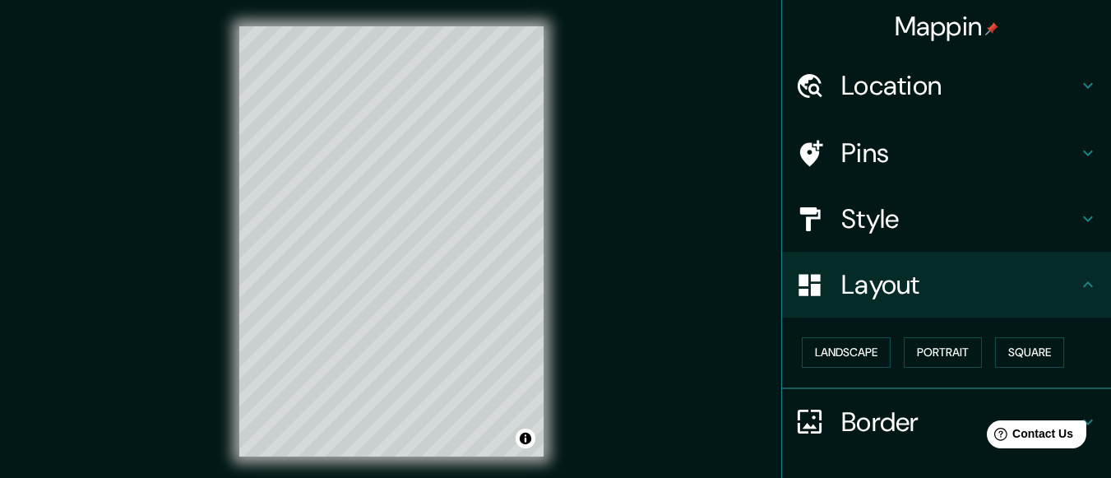
scroll to position [113, 0]
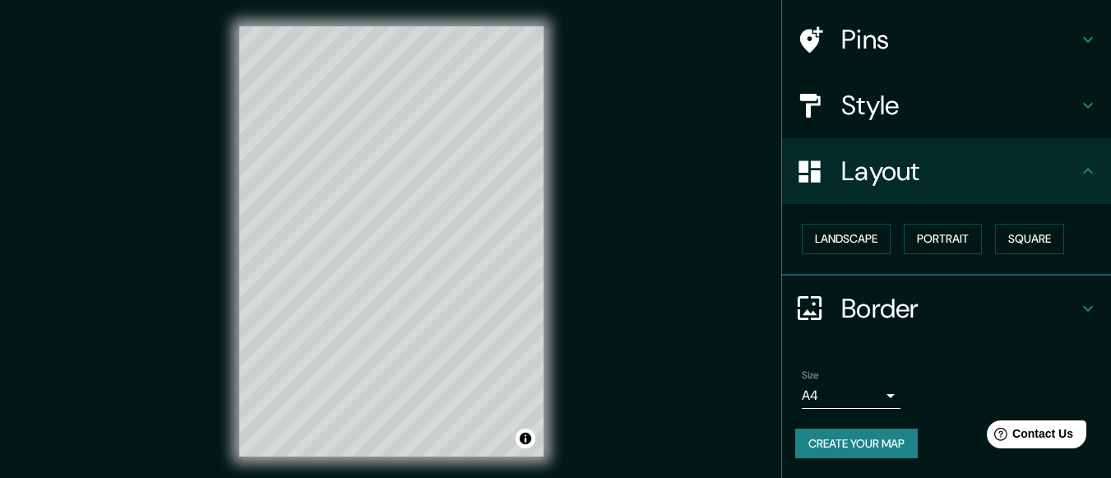
click at [1058, 176] on h4 "Layout" at bounding box center [959, 171] width 237 height 33
click at [1078, 173] on icon at bounding box center [1088, 171] width 20 height 20
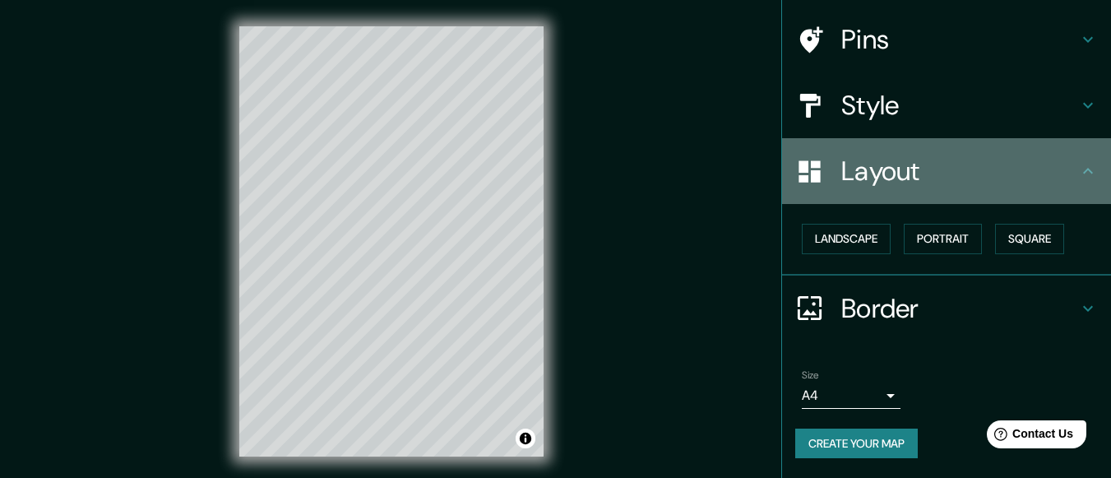
click at [1081, 160] on div "Layout" at bounding box center [946, 171] width 329 height 66
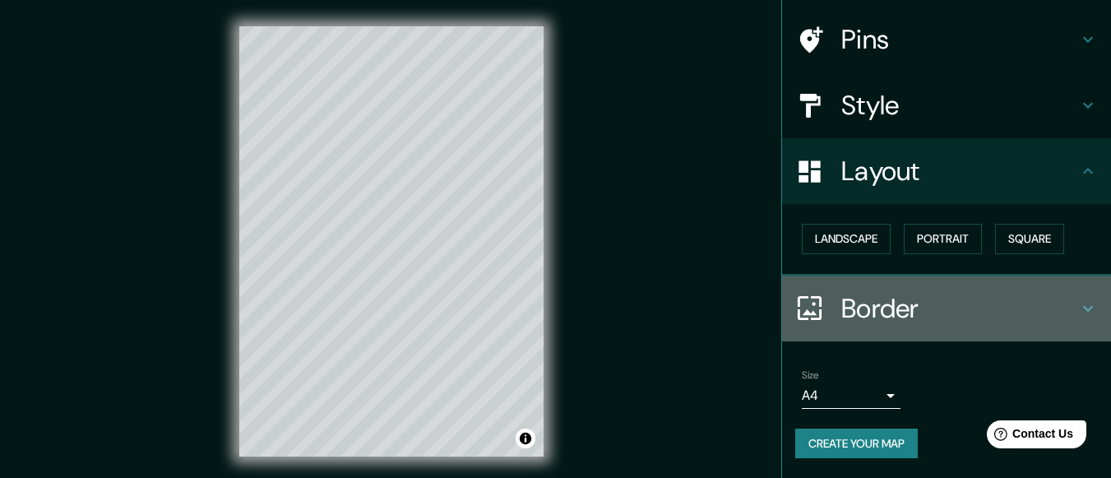
click at [1069, 319] on div "Border" at bounding box center [946, 308] width 329 height 66
type input "30"
type input "15"
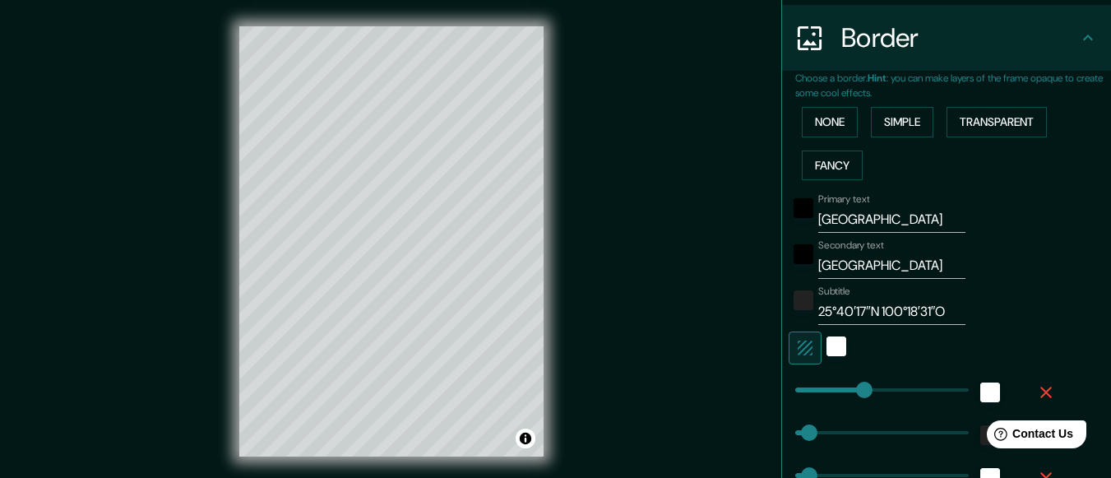
scroll to position [316, 0]
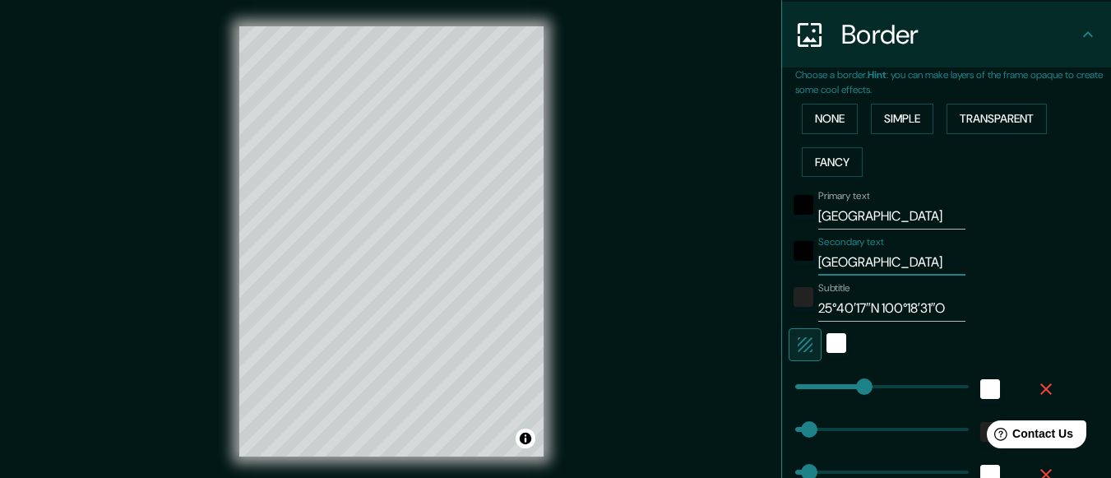
click at [876, 269] on input "[GEOGRAPHIC_DATA]" at bounding box center [891, 262] width 147 height 26
paste input "25°40′17″N 100°18′31″O"
type input "25°40′17″N 100°18′31″O"
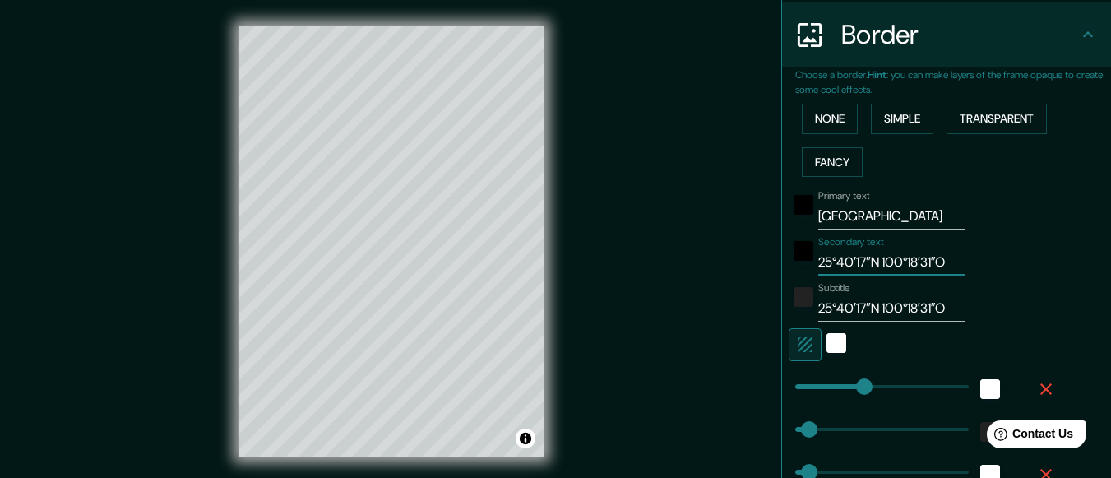
type input "30"
type input "15"
click at [895, 312] on input "25°40′17″N 100°18′31″O" at bounding box center [891, 308] width 147 height 26
type input "[GEOGRAPHIC_DATA]"
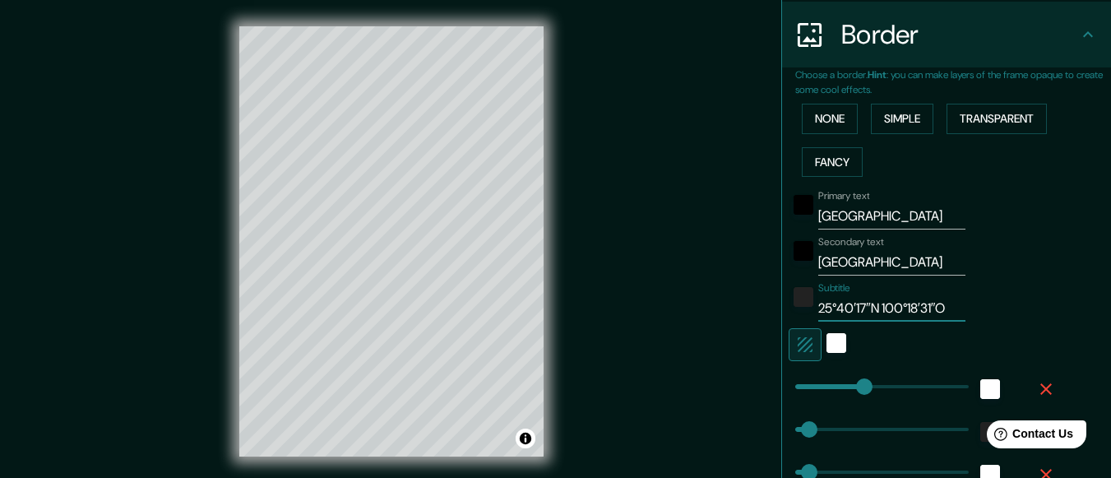
type input "30"
type input "15"
type input "[GEOGRAPHIC_DATA]"
click at [670, 167] on div "Mappin Location Monterrey, Nuevo León, Mexico Pins Style Layout Border Choose a…" at bounding box center [555, 254] width 1111 height 509
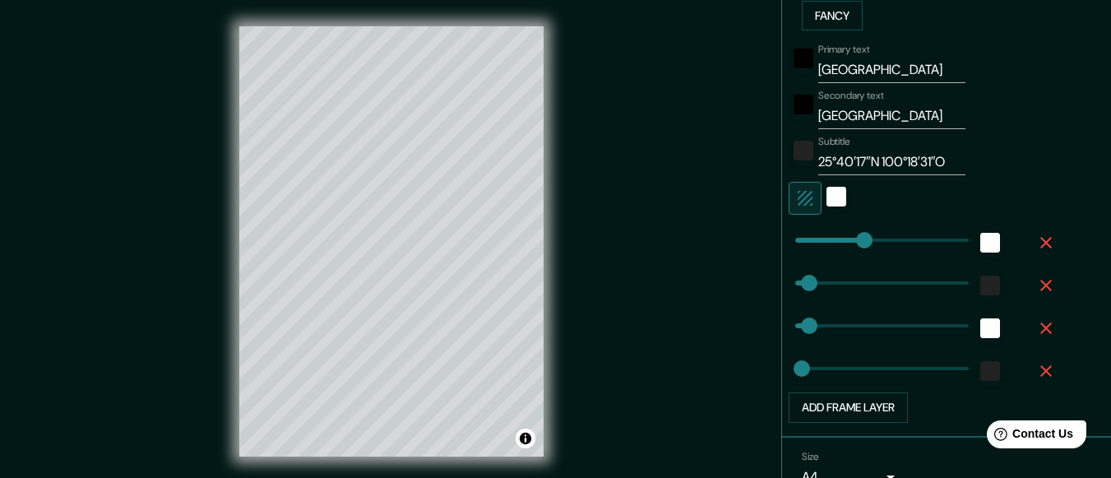
scroll to position [543, 0]
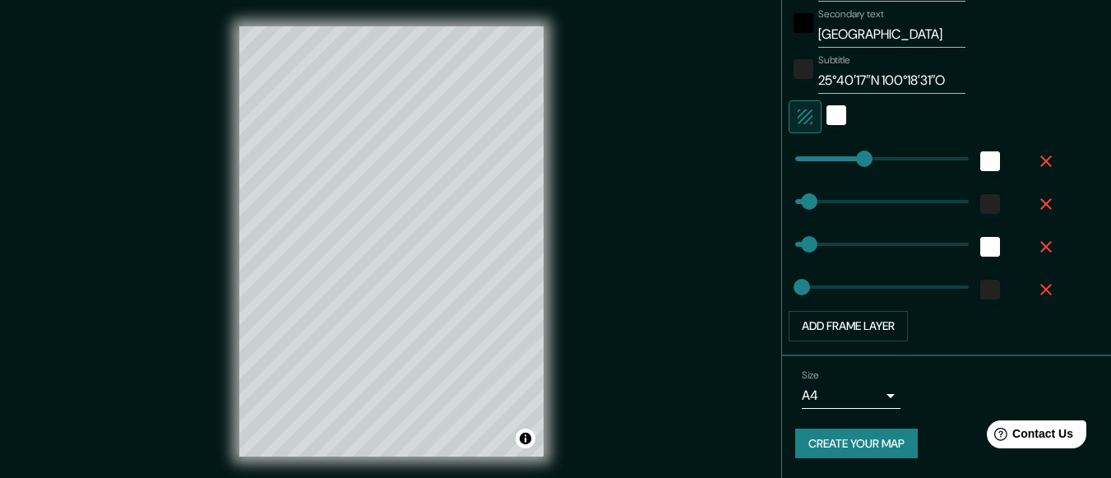
type input "30"
click at [860, 446] on button "Create your map" at bounding box center [856, 443] width 122 height 30
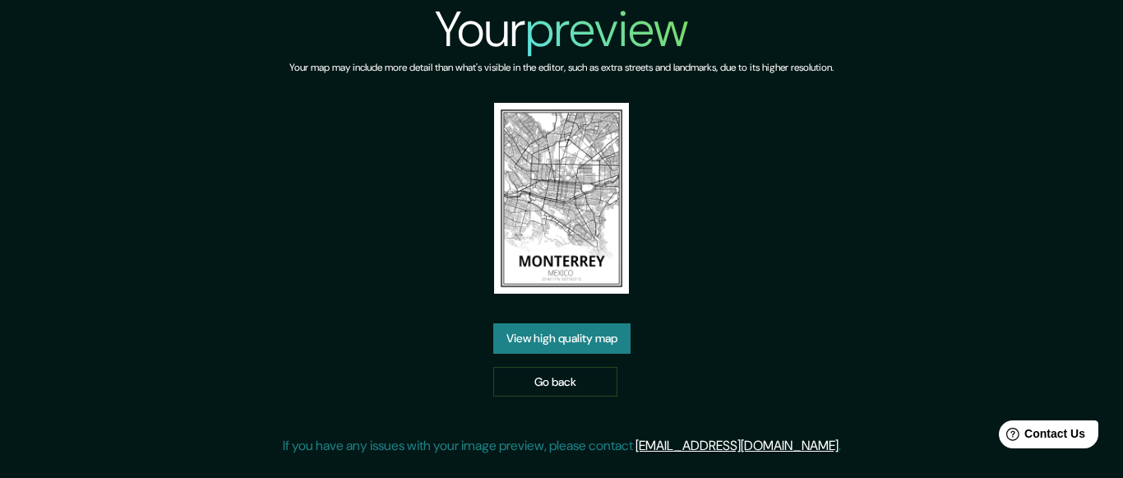
click at [605, 339] on link "View high quality map" at bounding box center [561, 338] width 137 height 30
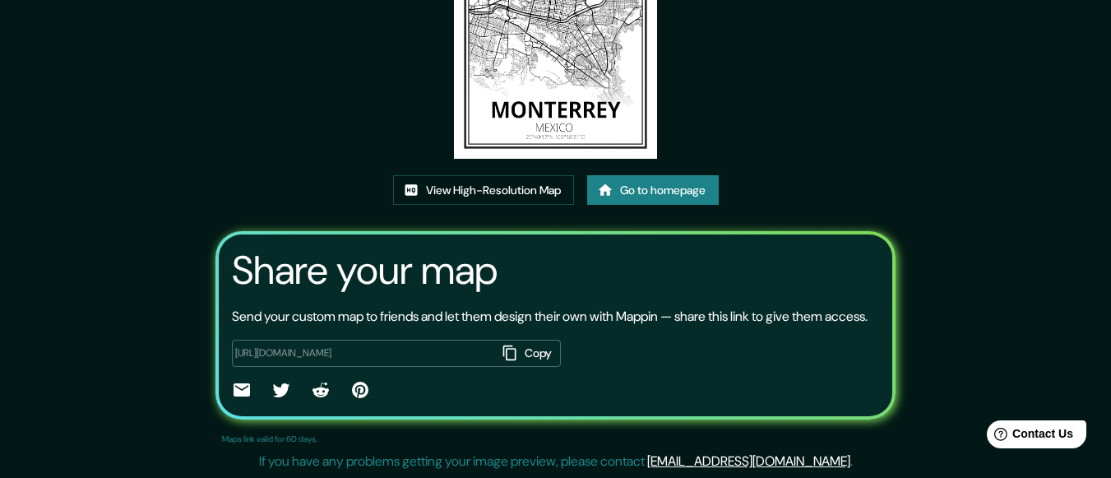
scroll to position [220, 0]
click at [510, 175] on link "View High-Resolution Map" at bounding box center [483, 190] width 181 height 30
click at [643, 175] on link "Go to homepage" at bounding box center [653, 190] width 132 height 30
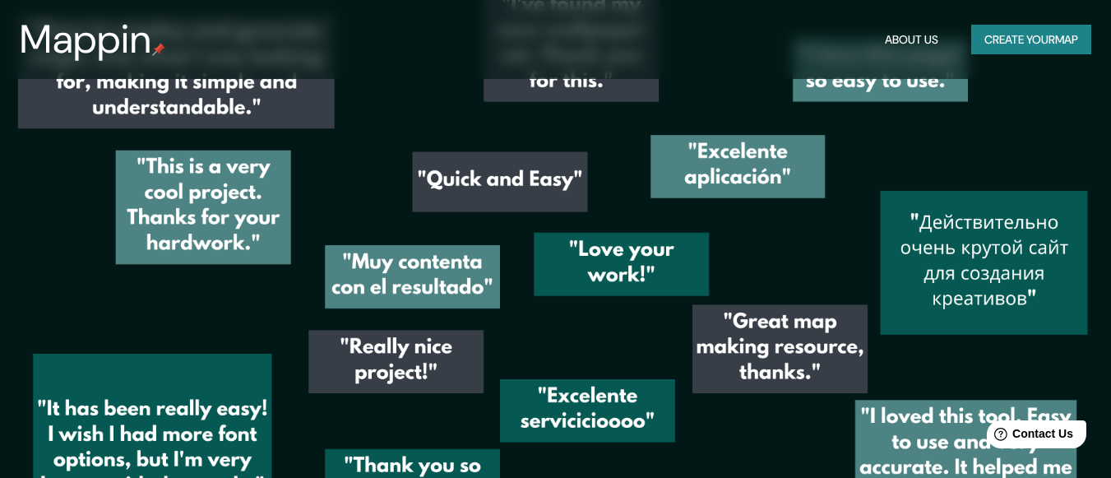
scroll to position [2209, 0]
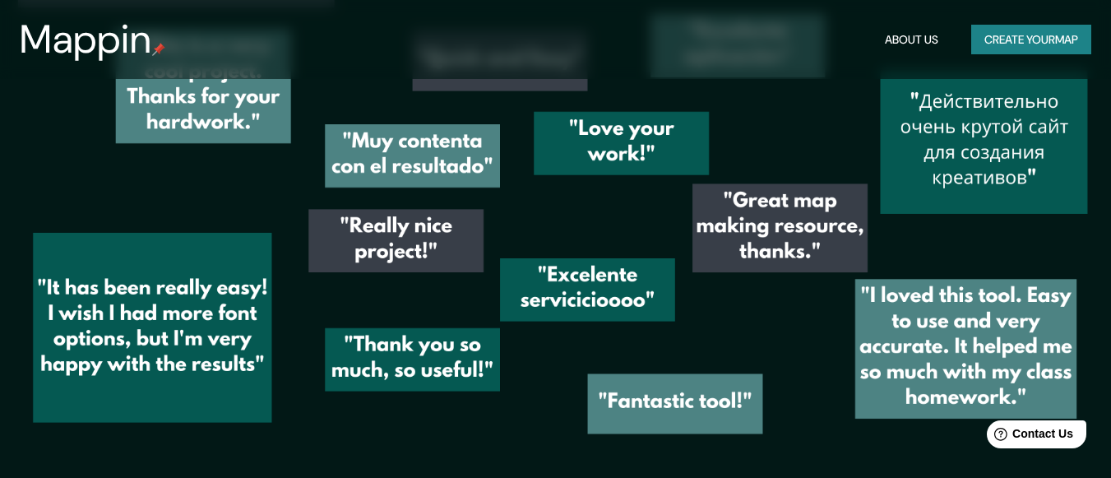
click at [1022, 8] on header "Mappin About Us Create your map" at bounding box center [555, 39] width 1111 height 79
click at [1009, 21] on div "Mappin About Us Create your map" at bounding box center [555, 39] width 1111 height 53
click at [1004, 28] on button "Create your map" at bounding box center [1031, 40] width 120 height 30
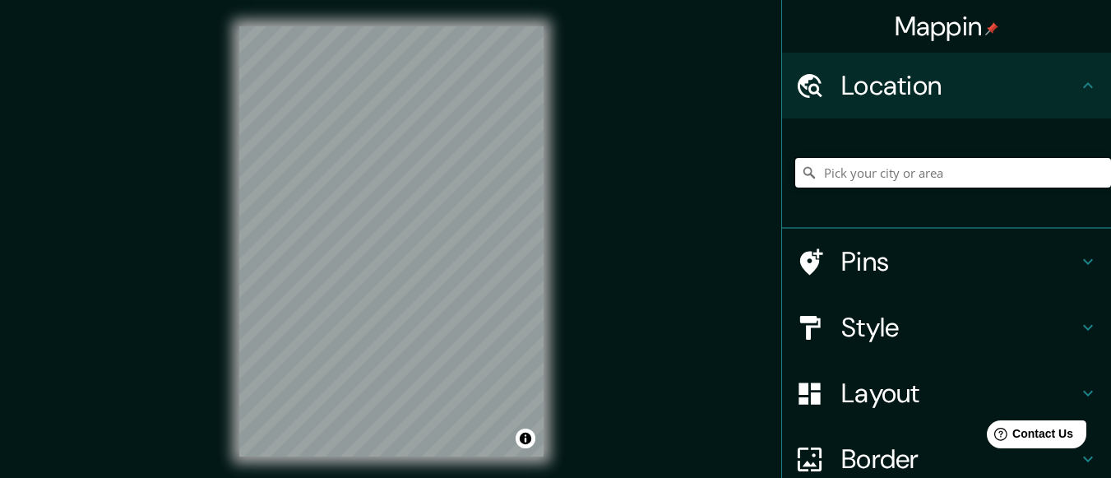
click at [915, 177] on input "Pick your city or area" at bounding box center [953, 173] width 316 height 30
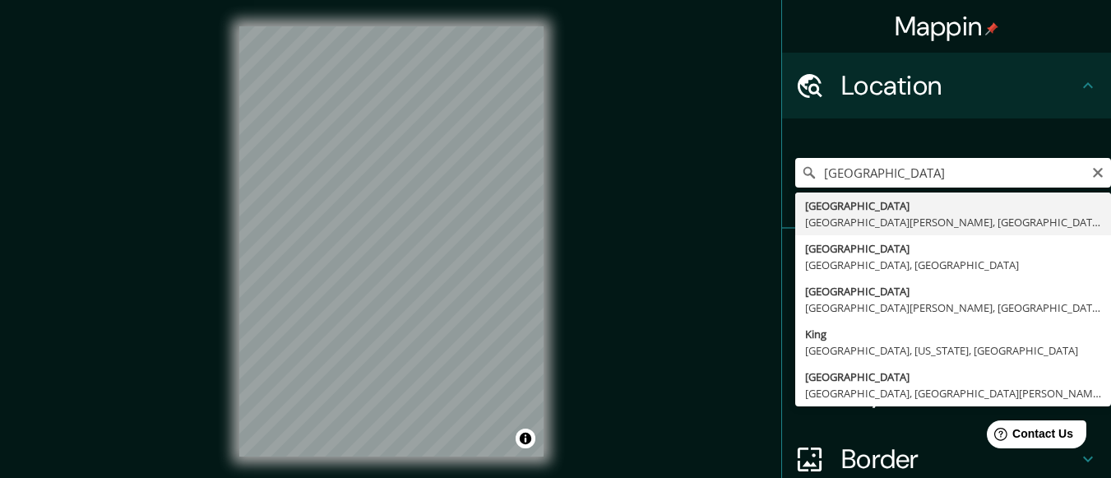
type input "[GEOGRAPHIC_DATA], [GEOGRAPHIC_DATA][PERSON_NAME], [GEOGRAPHIC_DATA]"
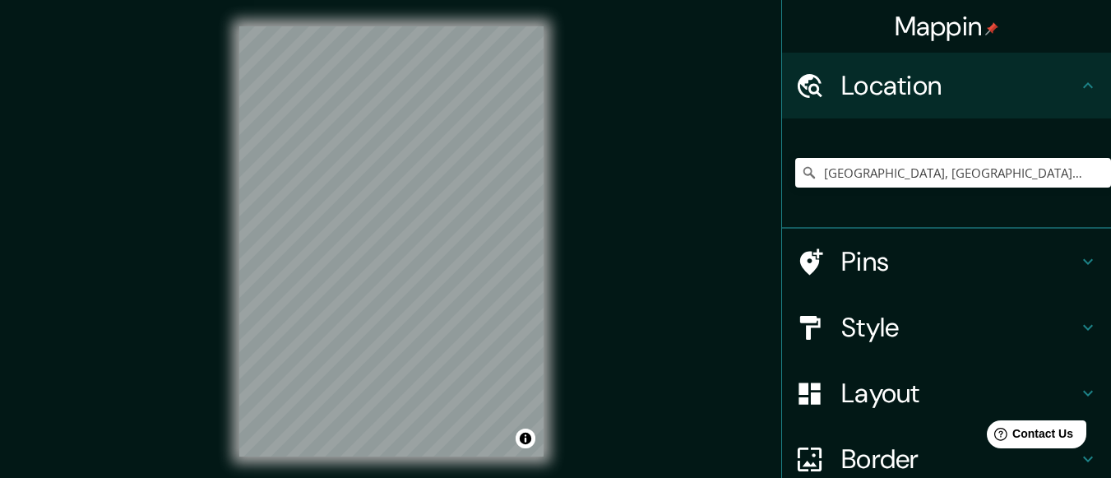
click at [1049, 86] on h4 "Location" at bounding box center [959, 85] width 237 height 33
click at [953, 335] on h4 "Style" at bounding box center [959, 327] width 237 height 33
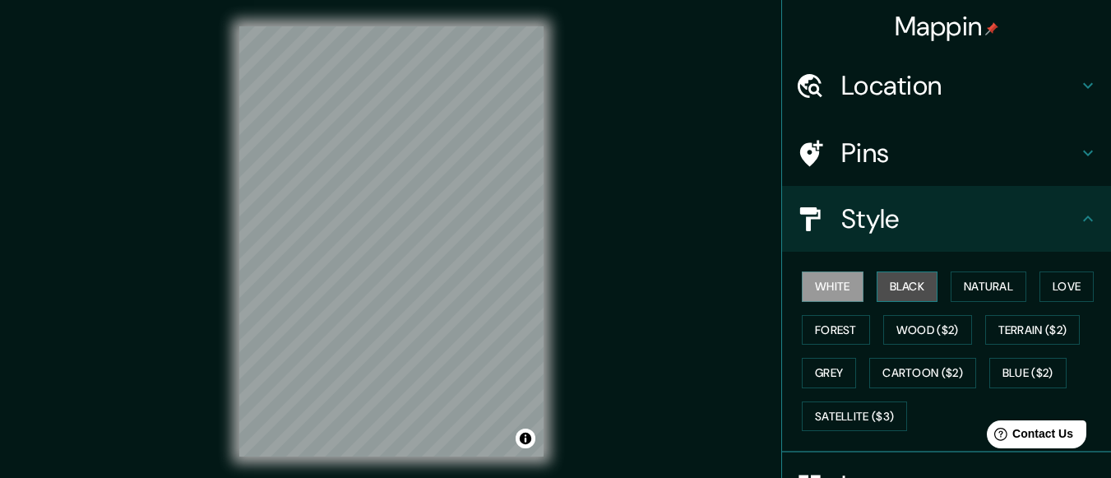
click at [900, 290] on button "Black" at bounding box center [907, 286] width 62 height 30
click at [813, 283] on button "White" at bounding box center [832, 286] width 62 height 30
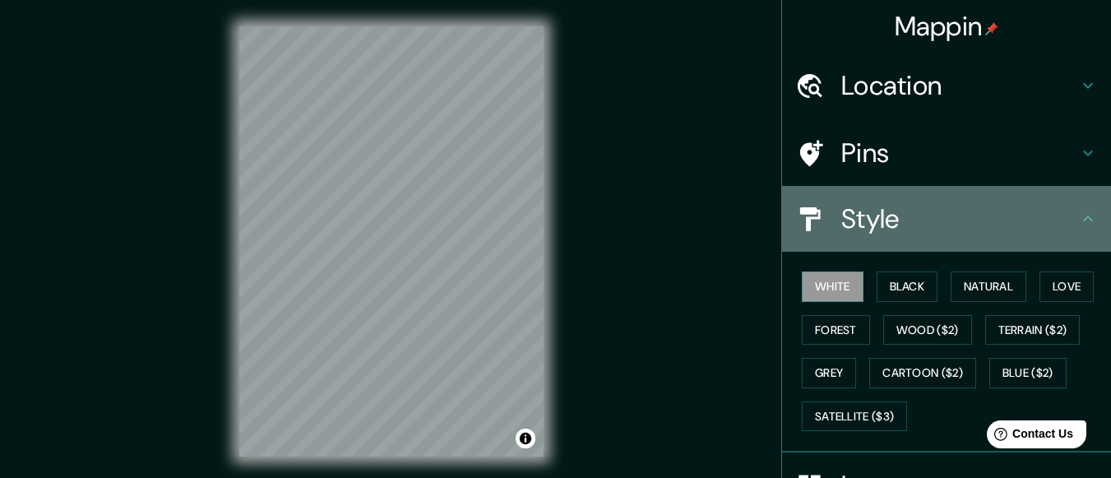
click at [1050, 213] on h4 "Style" at bounding box center [959, 218] width 237 height 33
click at [1078, 213] on icon at bounding box center [1088, 219] width 20 height 20
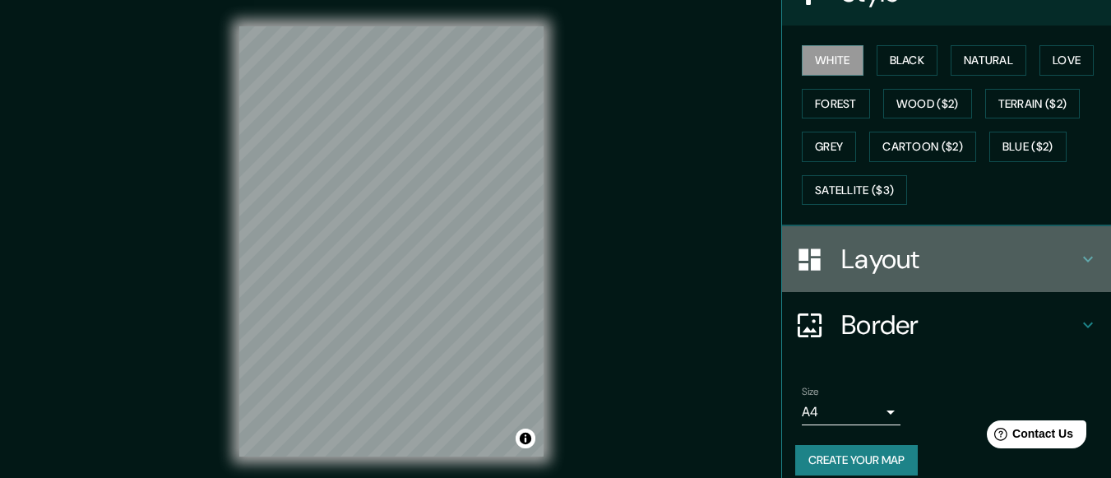
click at [956, 260] on h4 "Layout" at bounding box center [959, 258] width 237 height 33
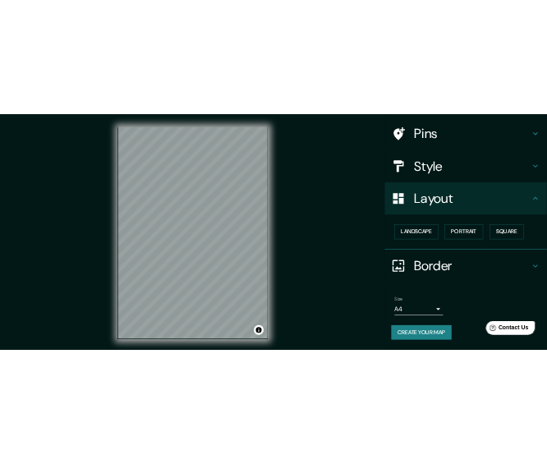
scroll to position [113, 0]
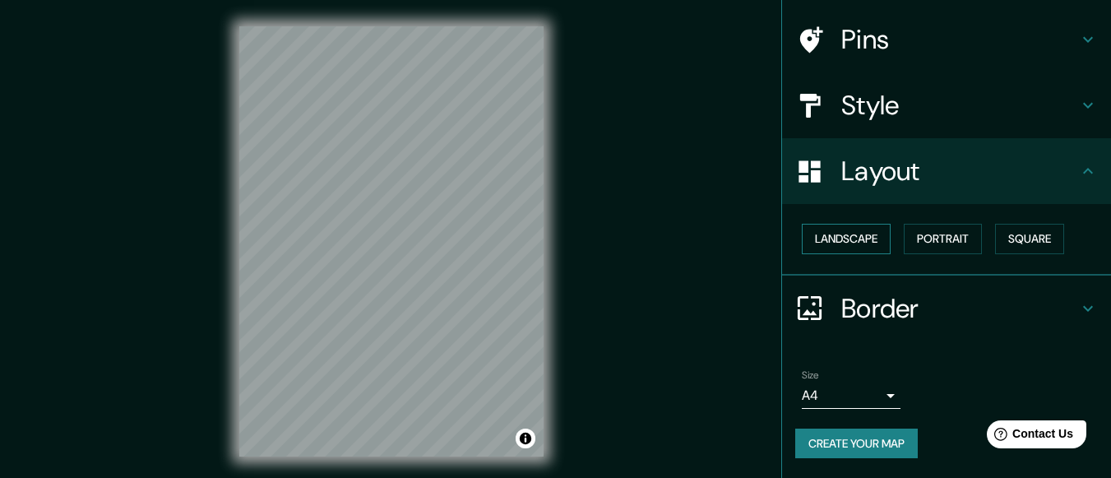
click at [822, 232] on button "Landscape" at bounding box center [845, 239] width 89 height 30
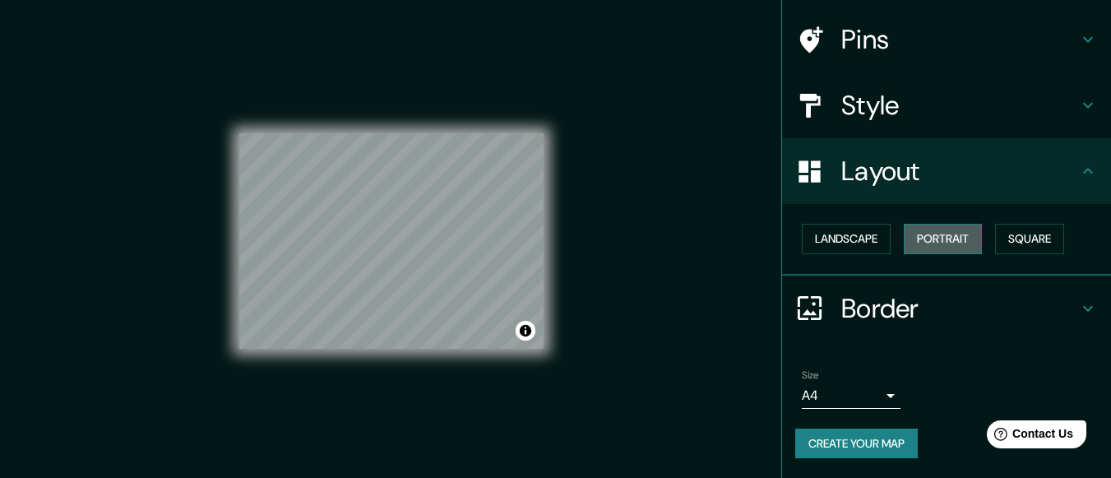
click at [908, 233] on button "Portrait" at bounding box center [942, 239] width 78 height 30
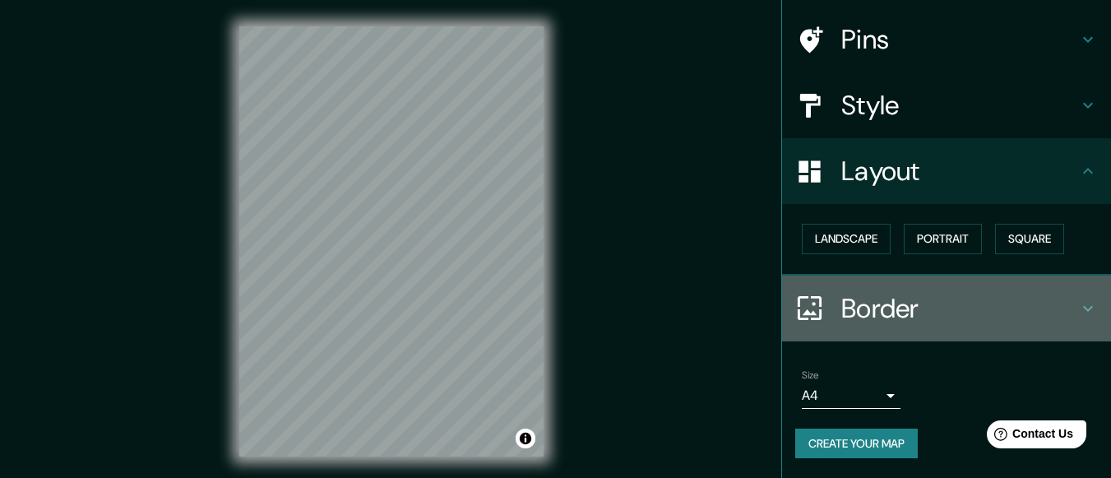
click at [1056, 307] on h4 "Border" at bounding box center [959, 308] width 237 height 33
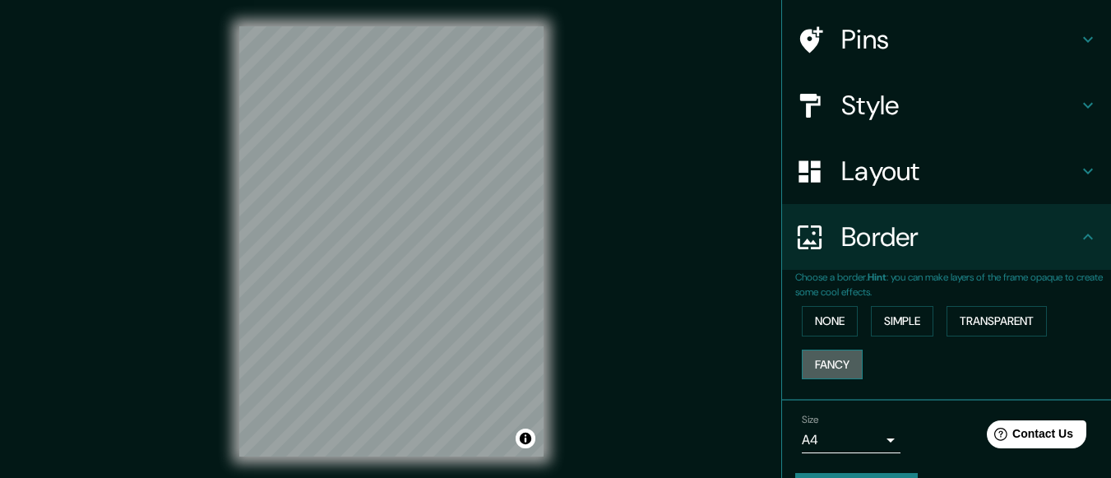
click at [832, 354] on button "Fancy" at bounding box center [831, 364] width 61 height 30
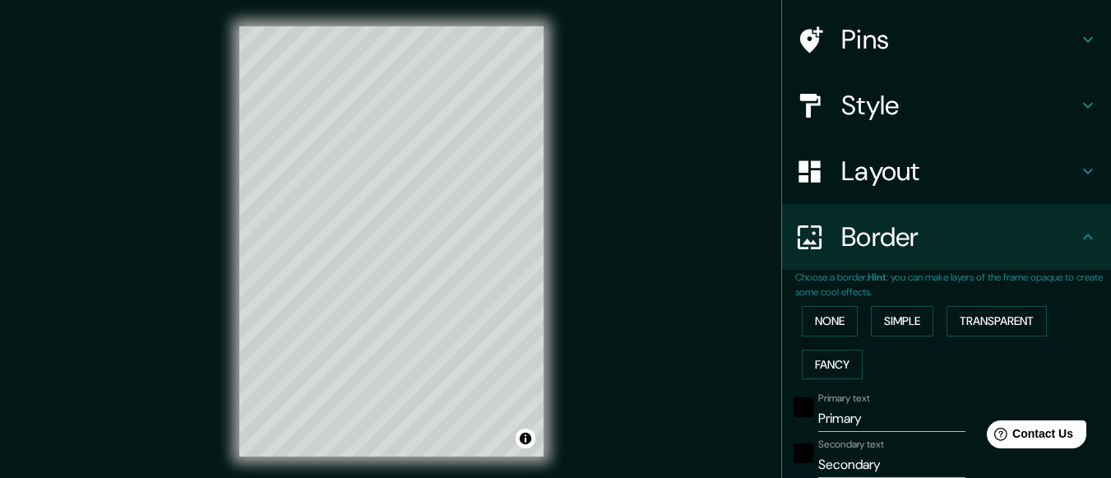
type input "30"
type input "15"
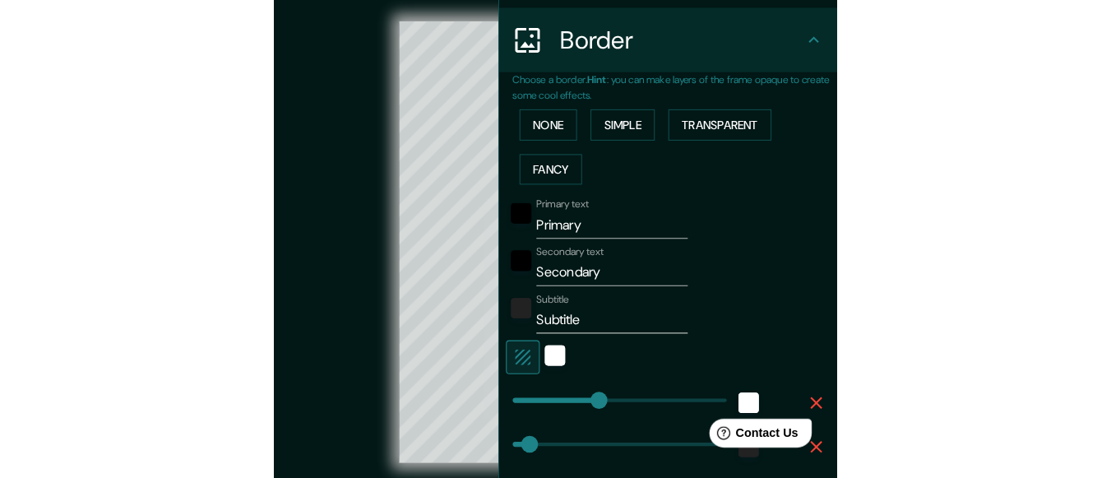
scroll to position [299, 0]
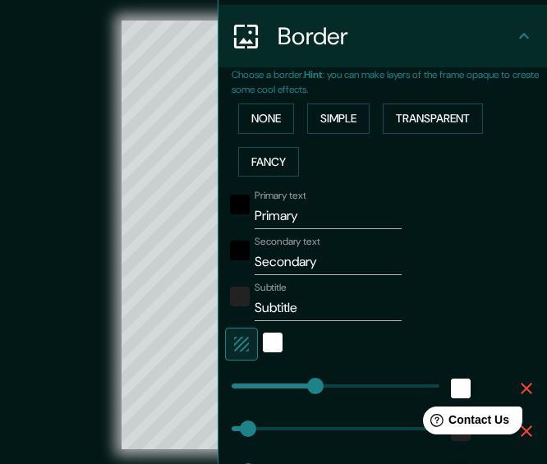
click at [330, 218] on input "Primary" at bounding box center [328, 216] width 147 height 26
type input "MONT"
type input "30"
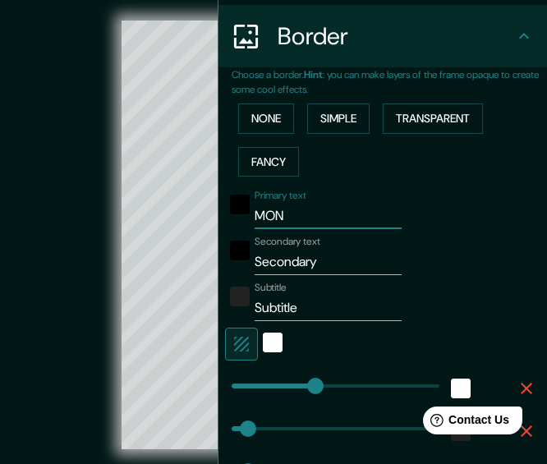
type input "30"
type input "15"
type input "[GEOGRAPHIC_DATA]"
type input "30"
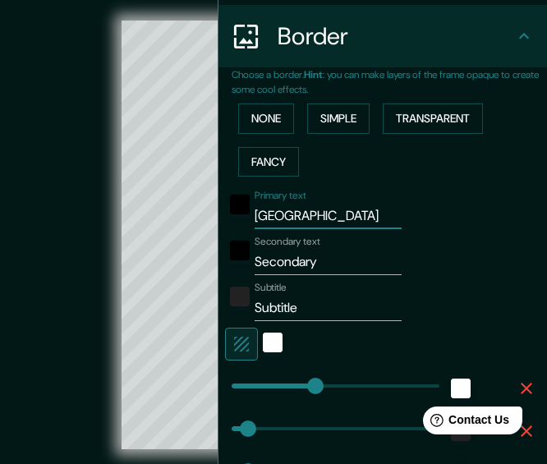
type input "15"
type input "[GEOGRAPHIC_DATA]"
click at [346, 251] on input "Secondary" at bounding box center [328, 262] width 147 height 26
click at [326, 256] on input "Secondary" at bounding box center [328, 262] width 147 height 26
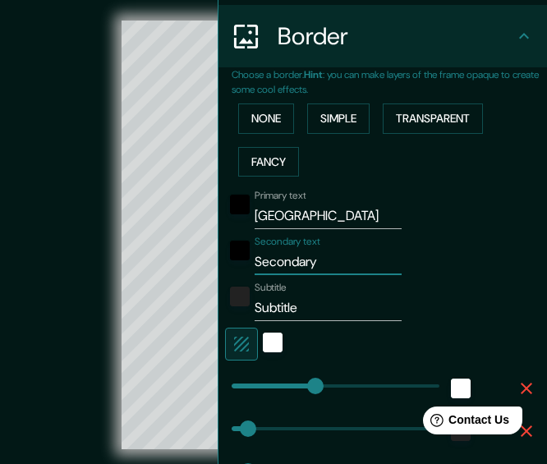
click at [326, 256] on input "Secondary" at bounding box center [328, 262] width 147 height 26
click at [279, 305] on input "Subtitle" at bounding box center [328, 308] width 147 height 26
paste input "25°40′17″N 100°18′31″O"
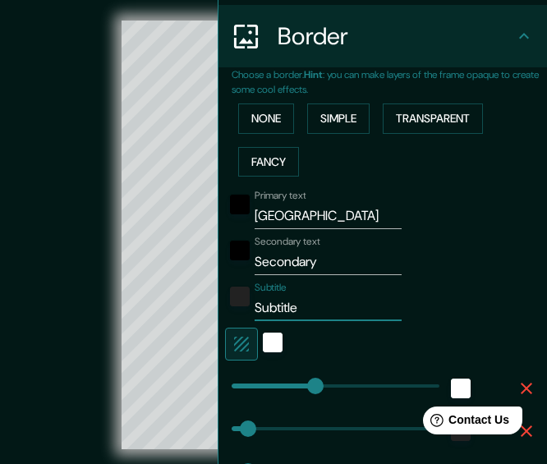
type input "25°40′17″N 100°18′31″O"
type input "30"
type input "15"
type input "25°40′17″N 100°18′31″O"
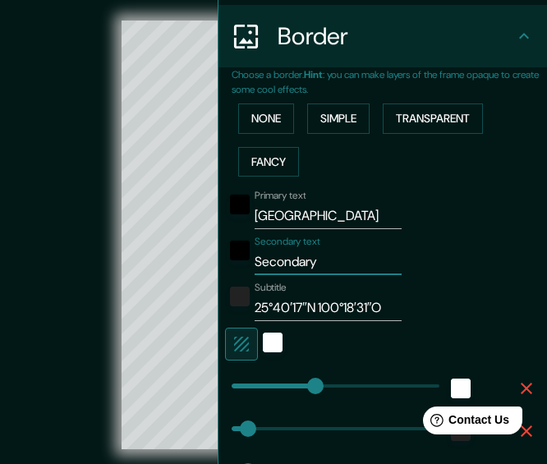
click at [293, 258] on input "Secondary" at bounding box center [328, 262] width 147 height 26
type input "NUEVO"
type input "30"
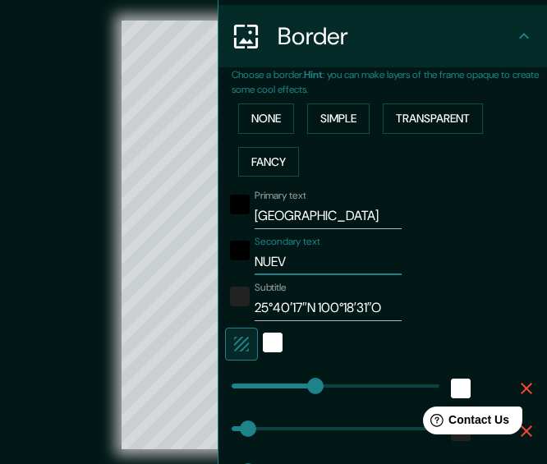
type input "30"
type input "15"
type input "NUEVO [PERSON_NAME] - [GEOGRAPHIC_DATA]"
type input "30"
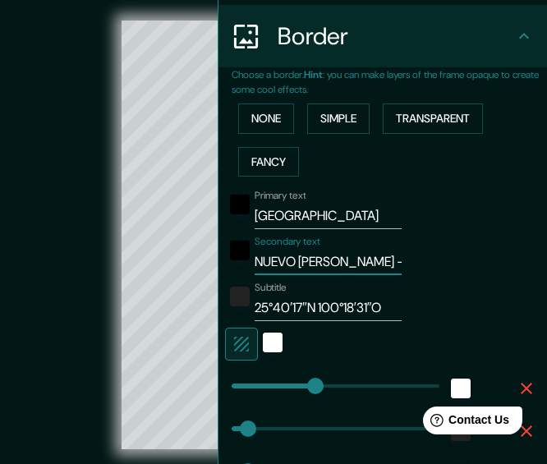
type input "15"
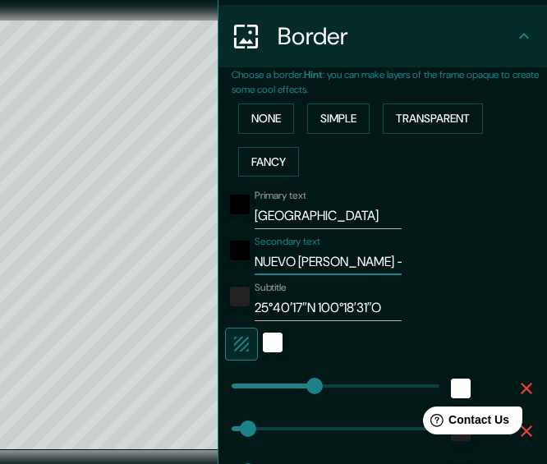
type input "30"
type input "15"
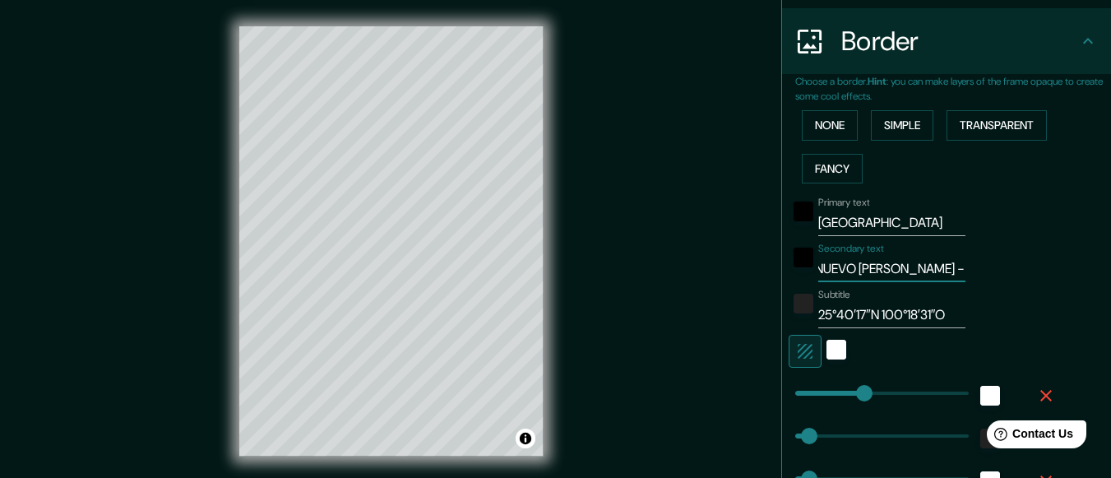
scroll to position [0, 0]
drag, startPoint x: 897, startPoint y: 267, endPoint x: 770, endPoint y: 266, distance: 126.6
click at [782, 266] on div "Choose a border. Hint : you can make layers of the frame opaque to create some …" at bounding box center [946, 332] width 329 height 516
click at [831, 269] on input "NUEVO [PERSON_NAME] - [GEOGRAPHIC_DATA]" at bounding box center [891, 269] width 147 height 26
type input "NUVO [PERSON_NAME] - [GEOGRAPHIC_DATA]"
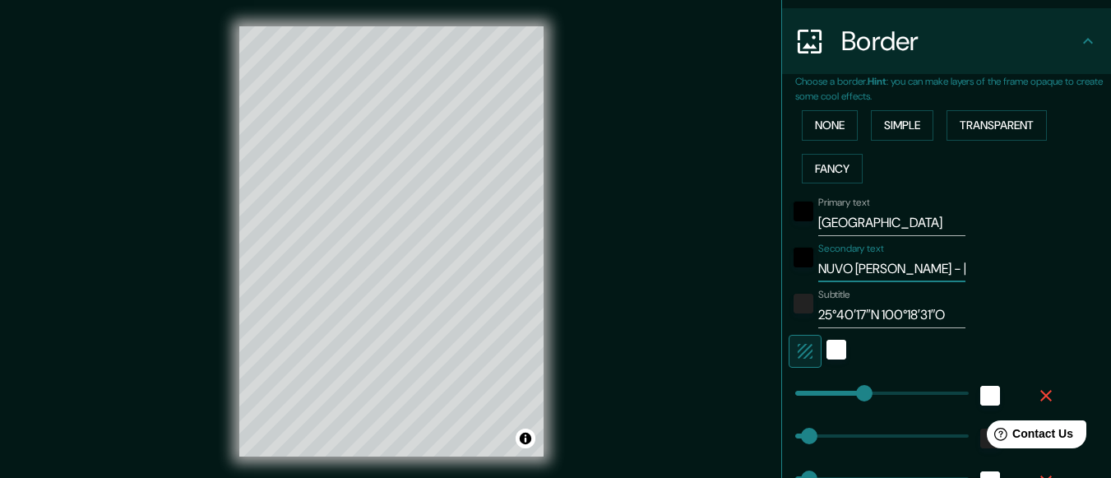
type input "30"
type input "15"
type input "NVO [PERSON_NAME] - [GEOGRAPHIC_DATA]"
type input "30"
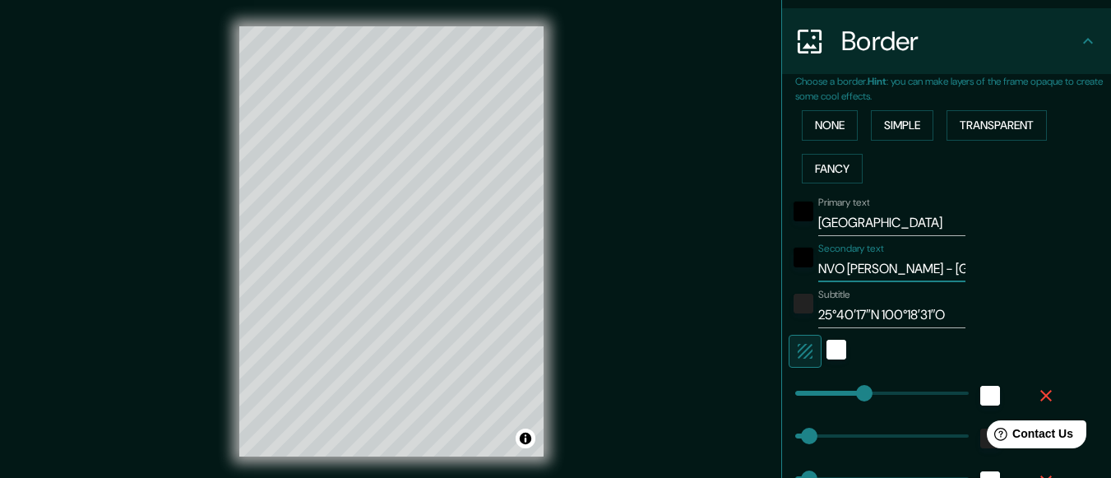
type input "30"
type input "15"
click at [831, 269] on input "NVO [PERSON_NAME] - [GEOGRAPHIC_DATA]" at bounding box center [891, 269] width 147 height 26
type input "NVOLEON - [GEOGRAPHIC_DATA]"
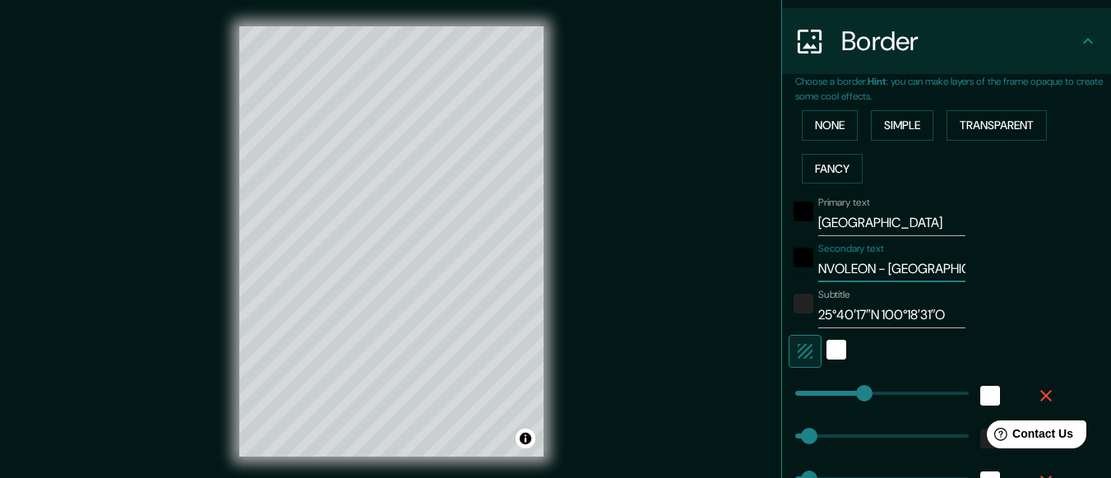
type input "30"
type input "15"
type input "NVON - [GEOGRAPHIC_DATA]"
type input "30"
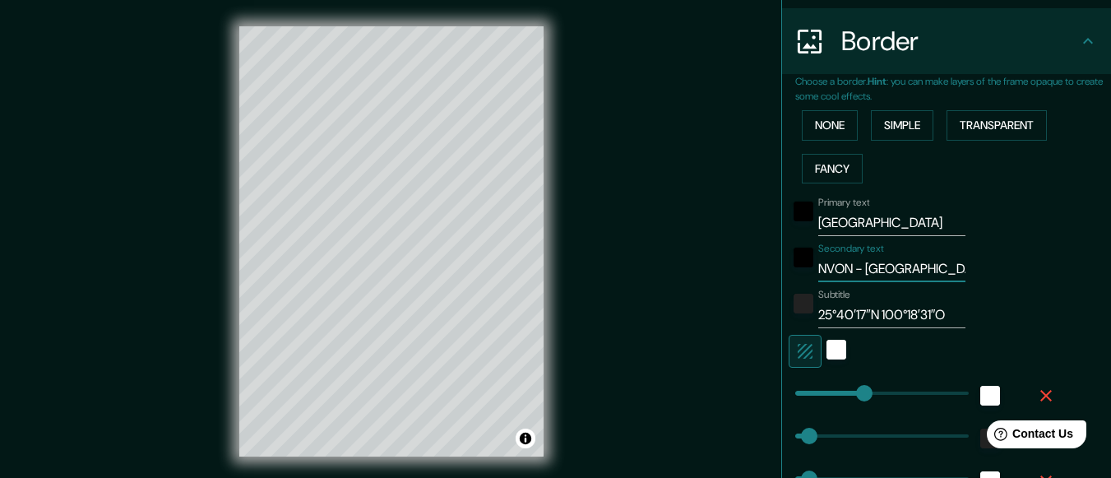
type input "30"
type input "15"
type input "- [GEOGRAPHIC_DATA]"
type input "30"
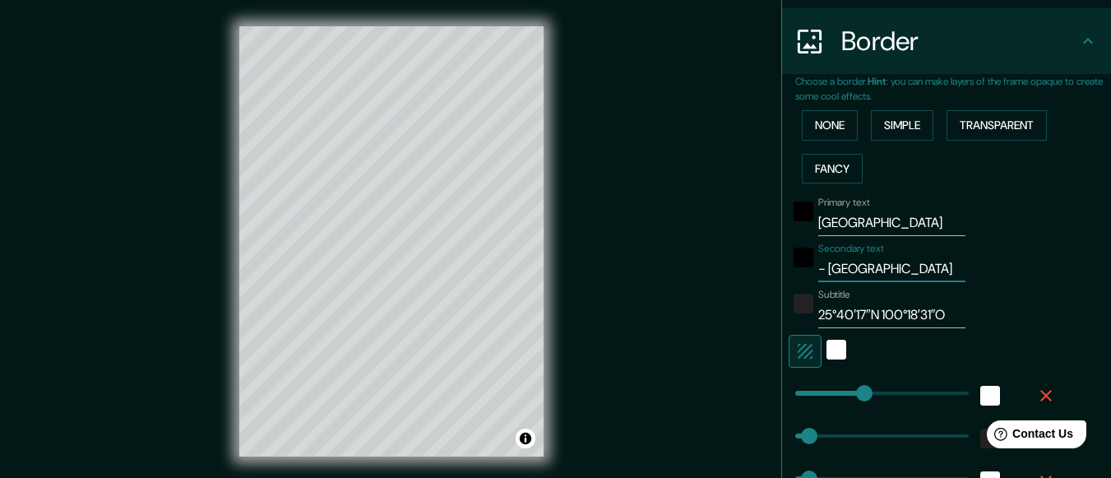
type input "15"
type input "- [GEOGRAPHIC_DATA]"
type input "30"
type input "15"
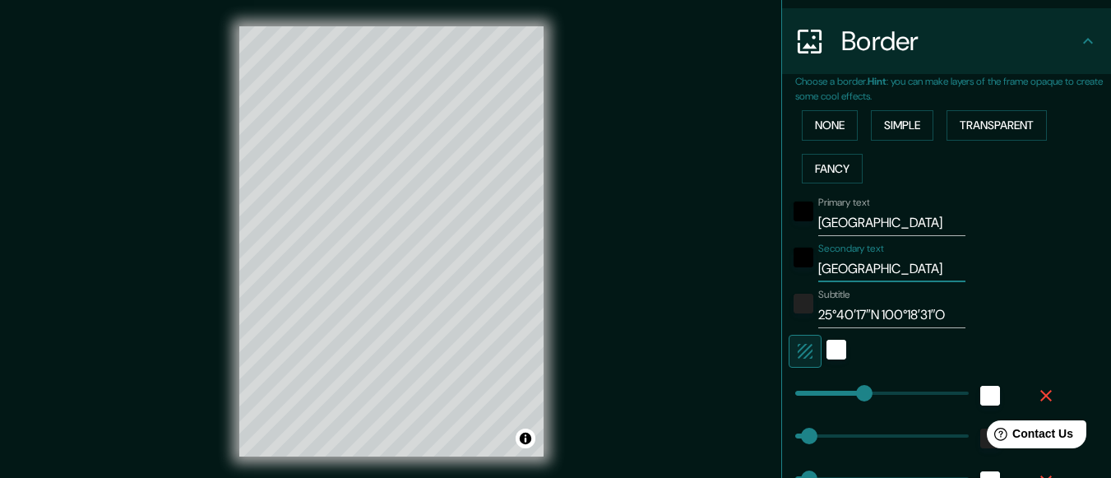
type input "[GEOGRAPHIC_DATA]"
type input "30"
type input "15"
type input "30"
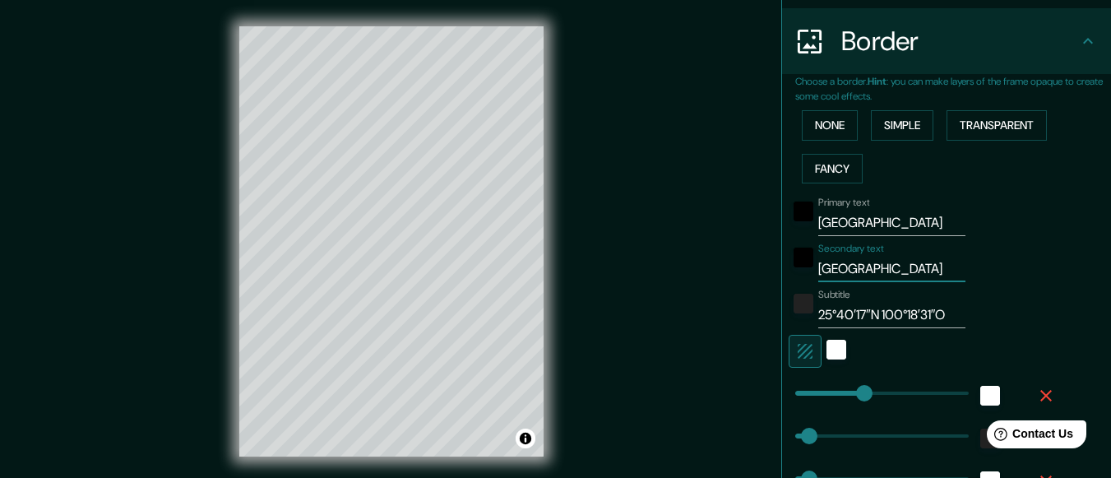
type input "[GEOGRAPHIC_DATA]"
click at [831, 353] on div "white" at bounding box center [836, 349] width 20 height 20
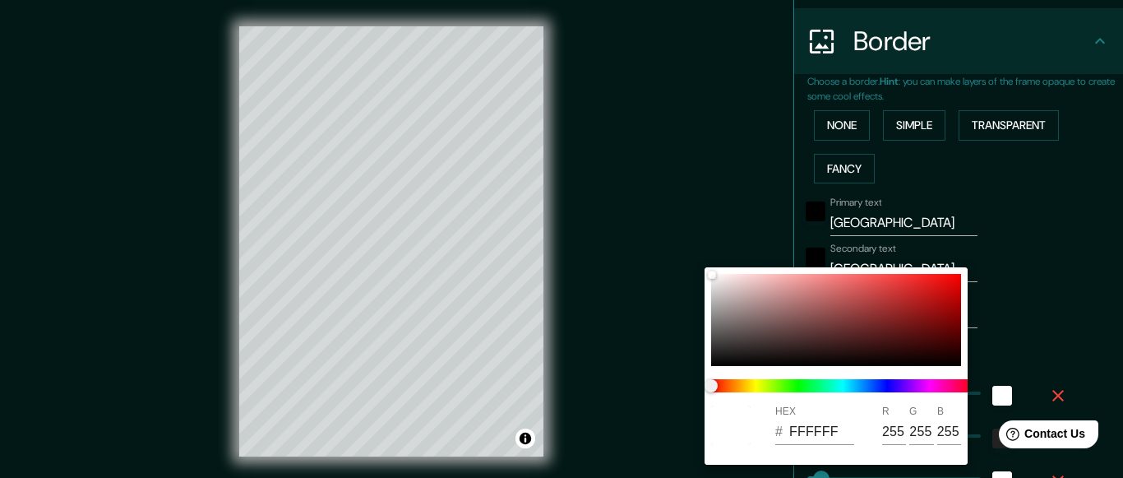
click at [707, 172] on div at bounding box center [561, 239] width 1123 height 478
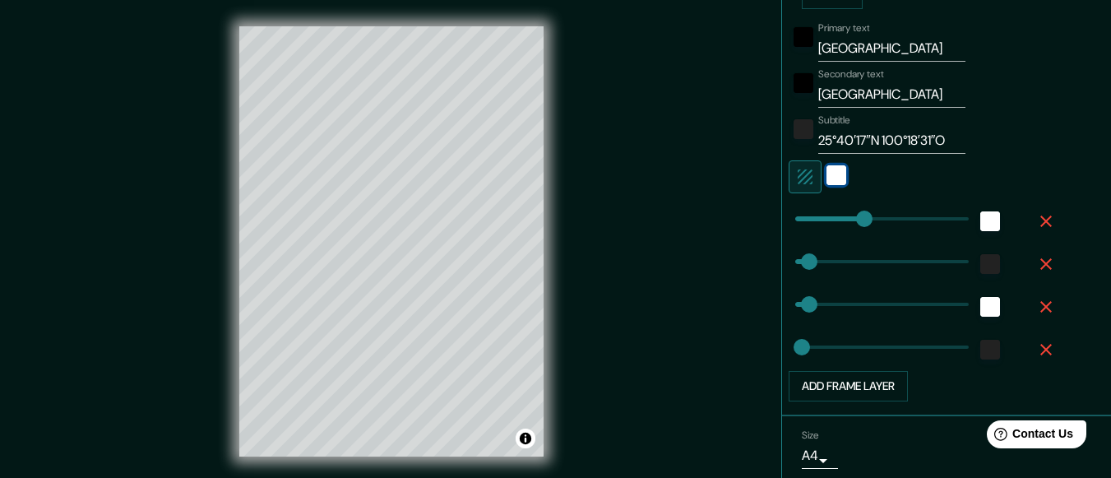
scroll to position [543, 0]
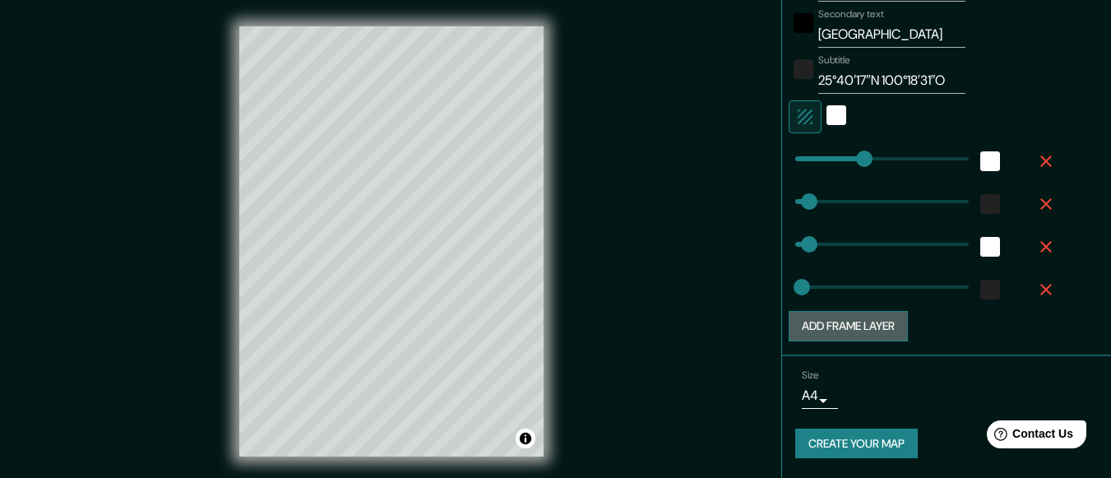
click at [878, 322] on button "Add frame layer" at bounding box center [847, 326] width 119 height 30
type input "30"
type input "15"
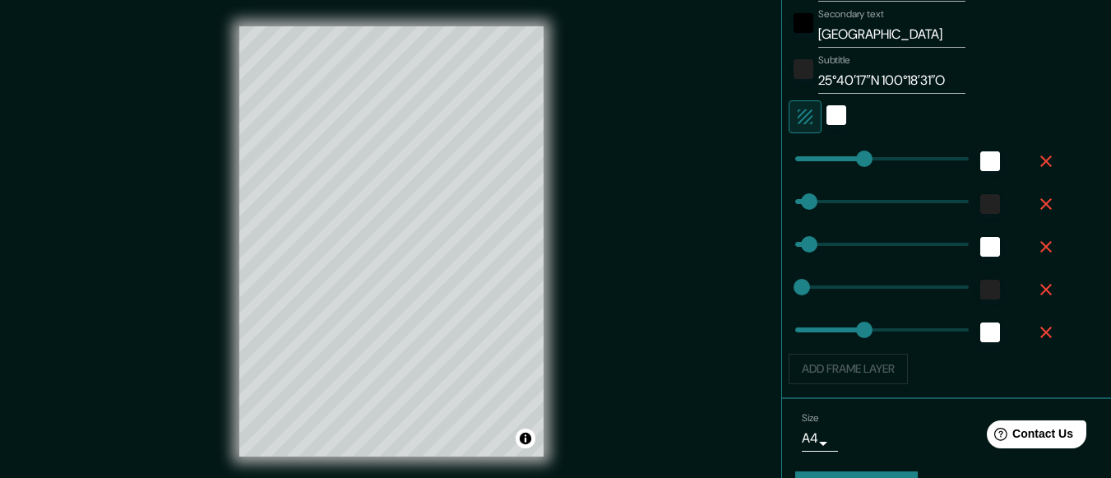
click at [1040, 330] on icon "button" at bounding box center [1046, 332] width 12 height 12
type input "30"
type input "15"
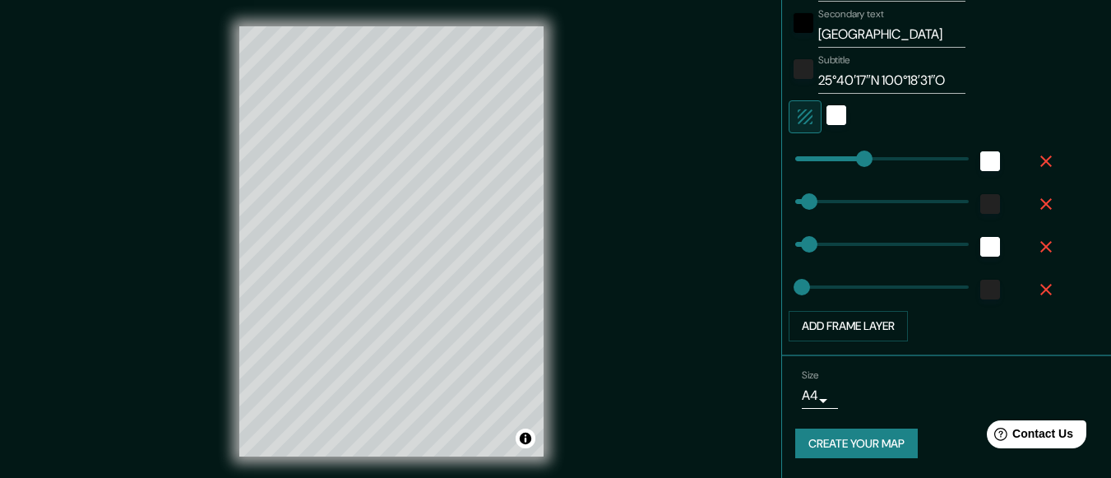
type input "30"
click at [849, 437] on button "Create your map" at bounding box center [856, 443] width 122 height 30
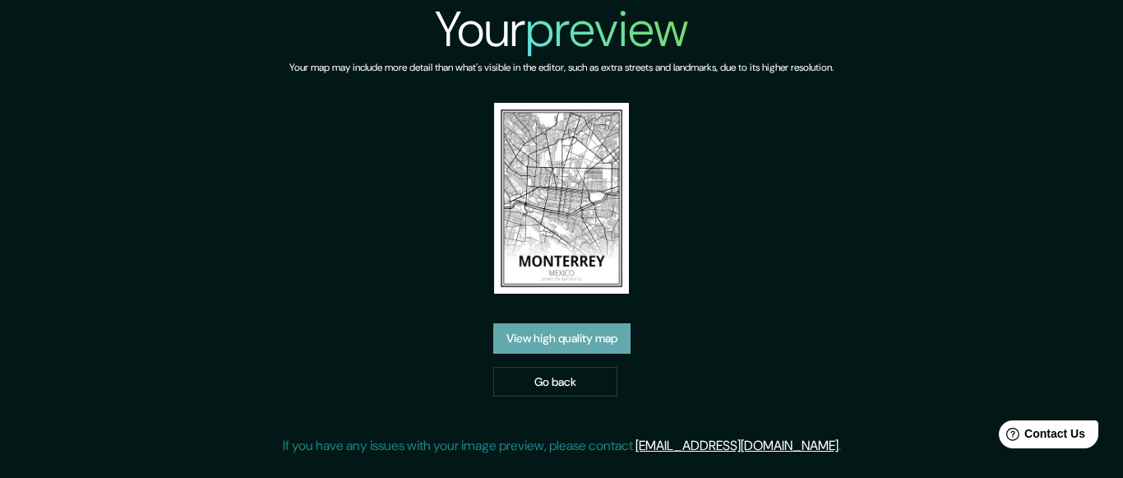
click at [598, 338] on link "View high quality map" at bounding box center [561, 338] width 137 height 30
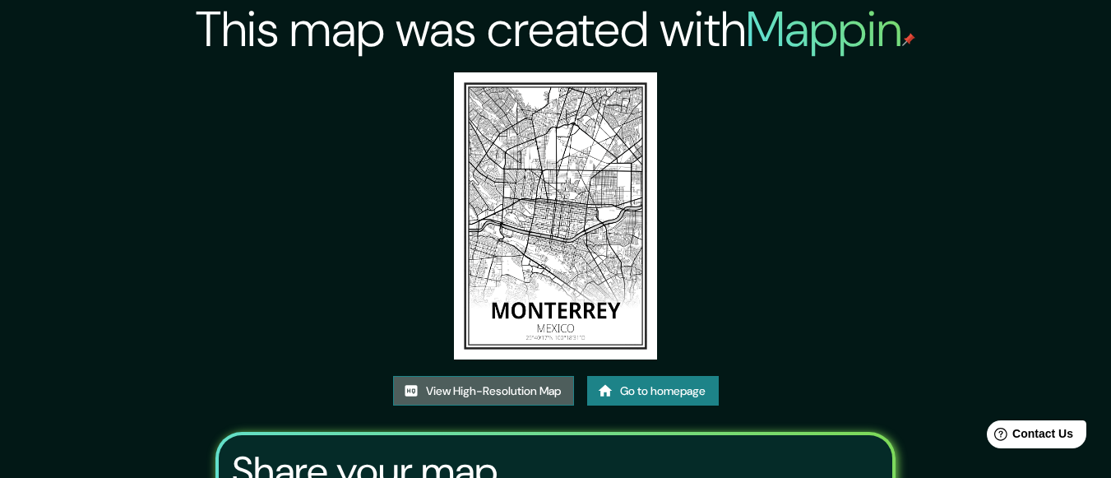
click at [518, 388] on link "View High-Resolution Map" at bounding box center [483, 391] width 181 height 30
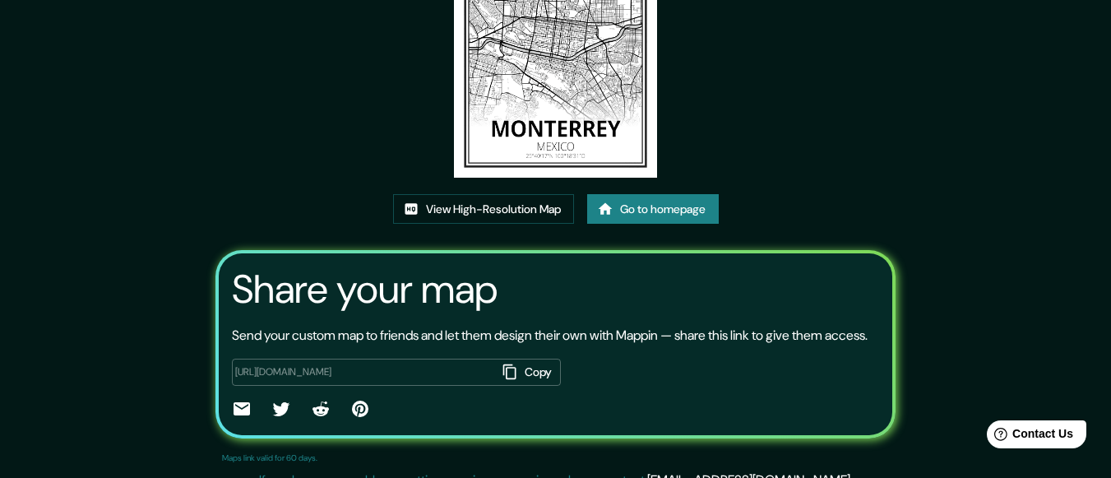
scroll to position [209, 0]
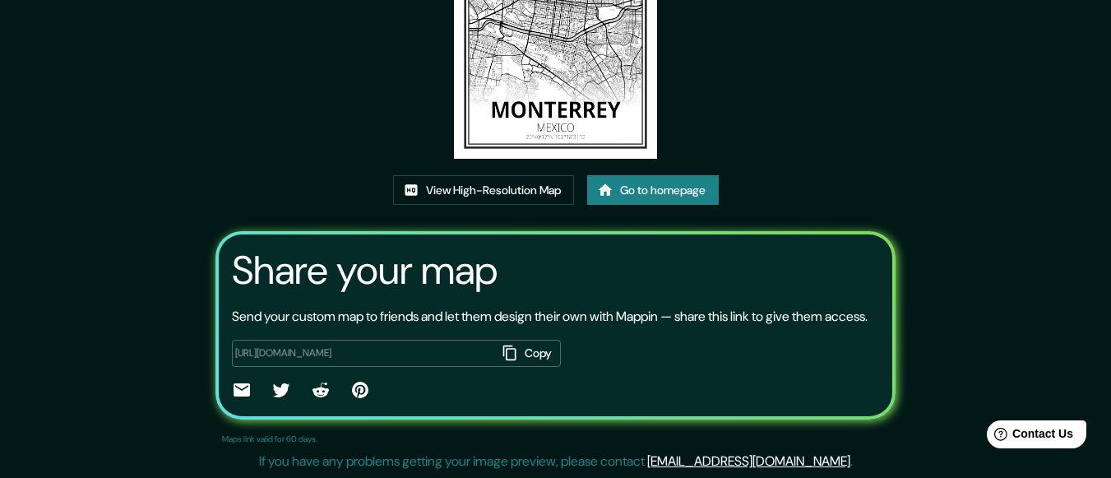
click at [233, 396] on icon at bounding box center [241, 389] width 16 height 13
click at [818, 113] on div "This map was created with Mappin View High-Resolution Map Go to homepage Share …" at bounding box center [555, 138] width 719 height 678
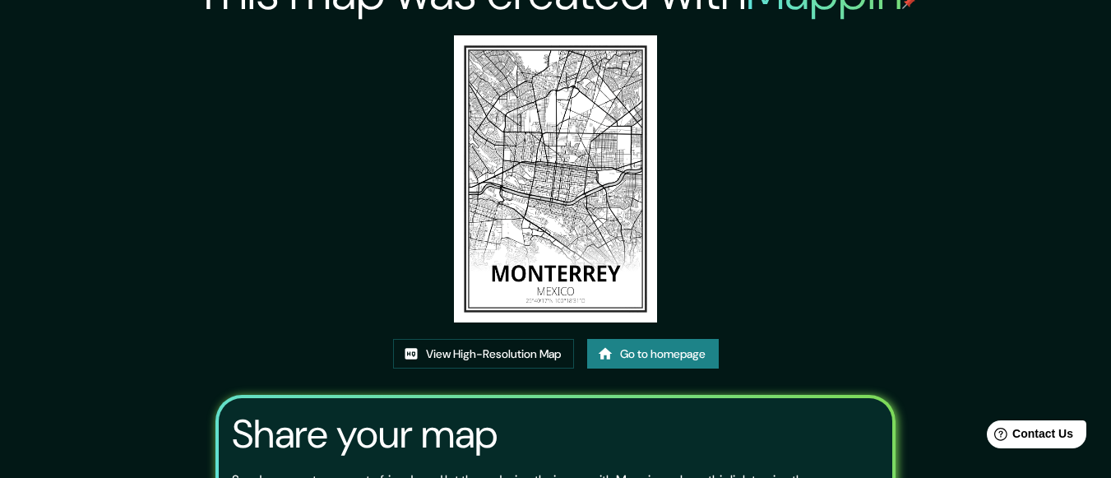
scroll to position [28, 0]
